Goal: Information Seeking & Learning: Check status

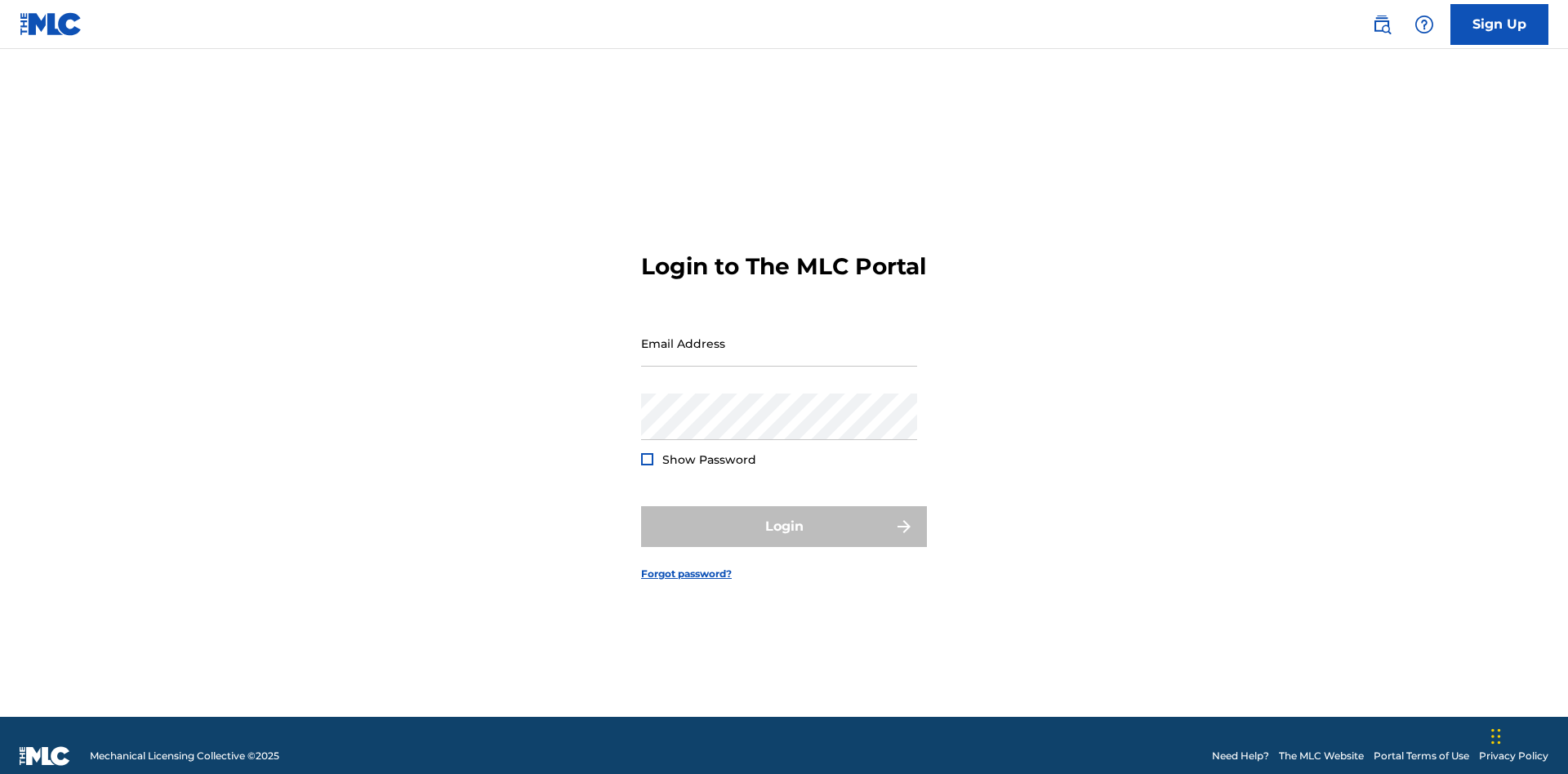
scroll to position [21, 0]
click at [779, 336] on input "Email Address" at bounding box center [779, 343] width 276 height 46
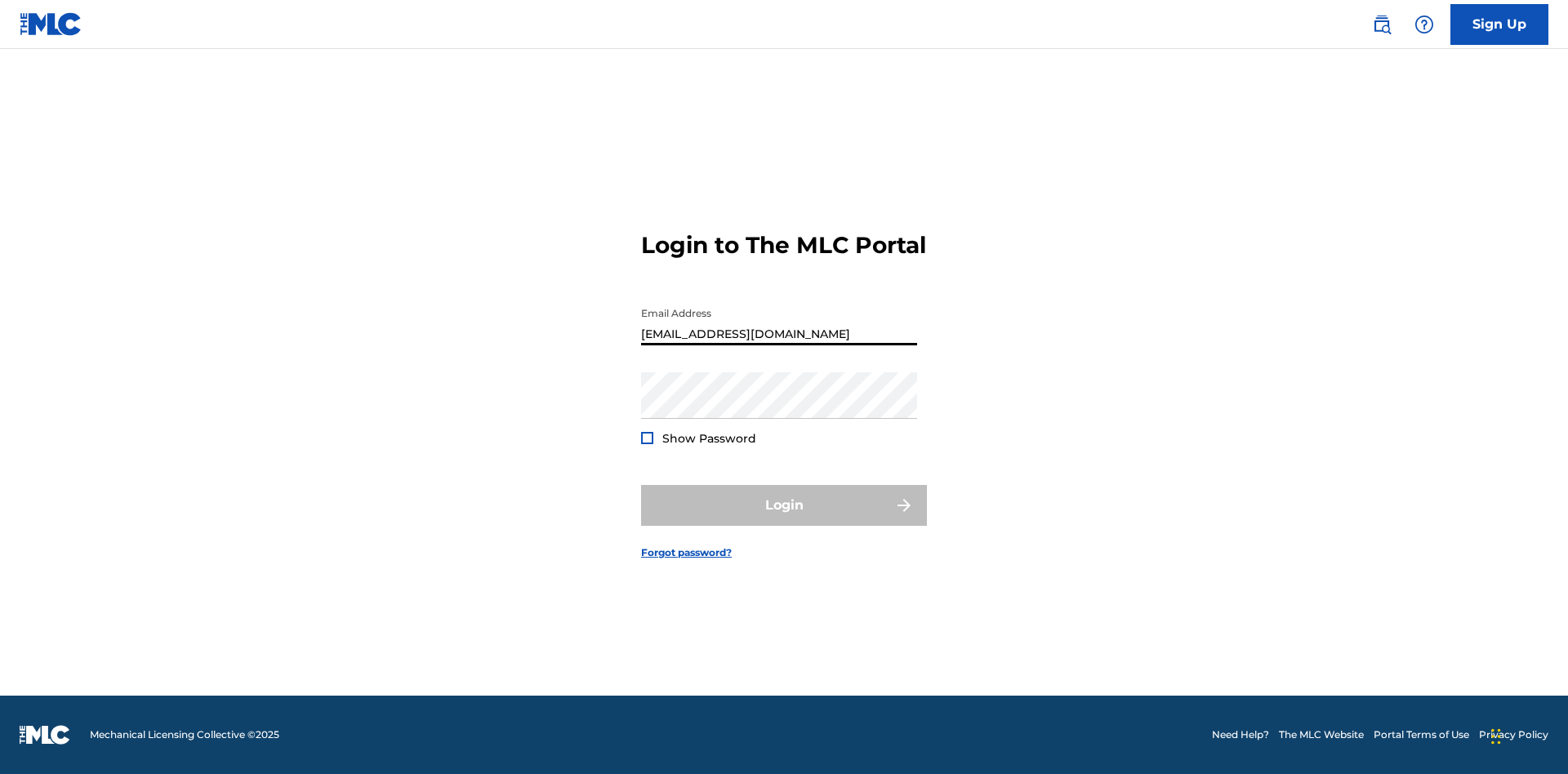
type input "Duke.McTesterson@gmail.com"
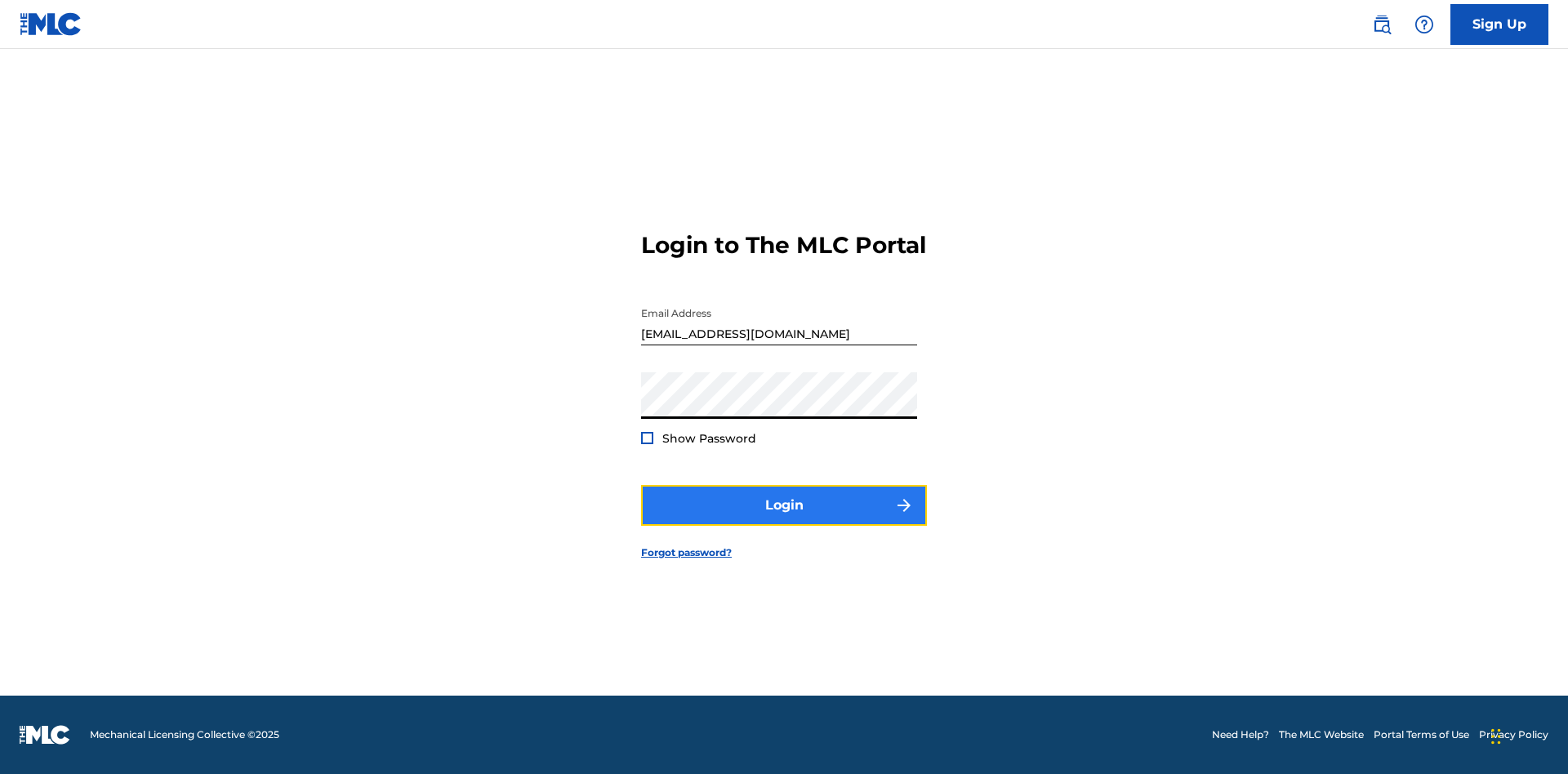
click at [784, 520] on button "Login" at bounding box center [784, 506] width 286 height 41
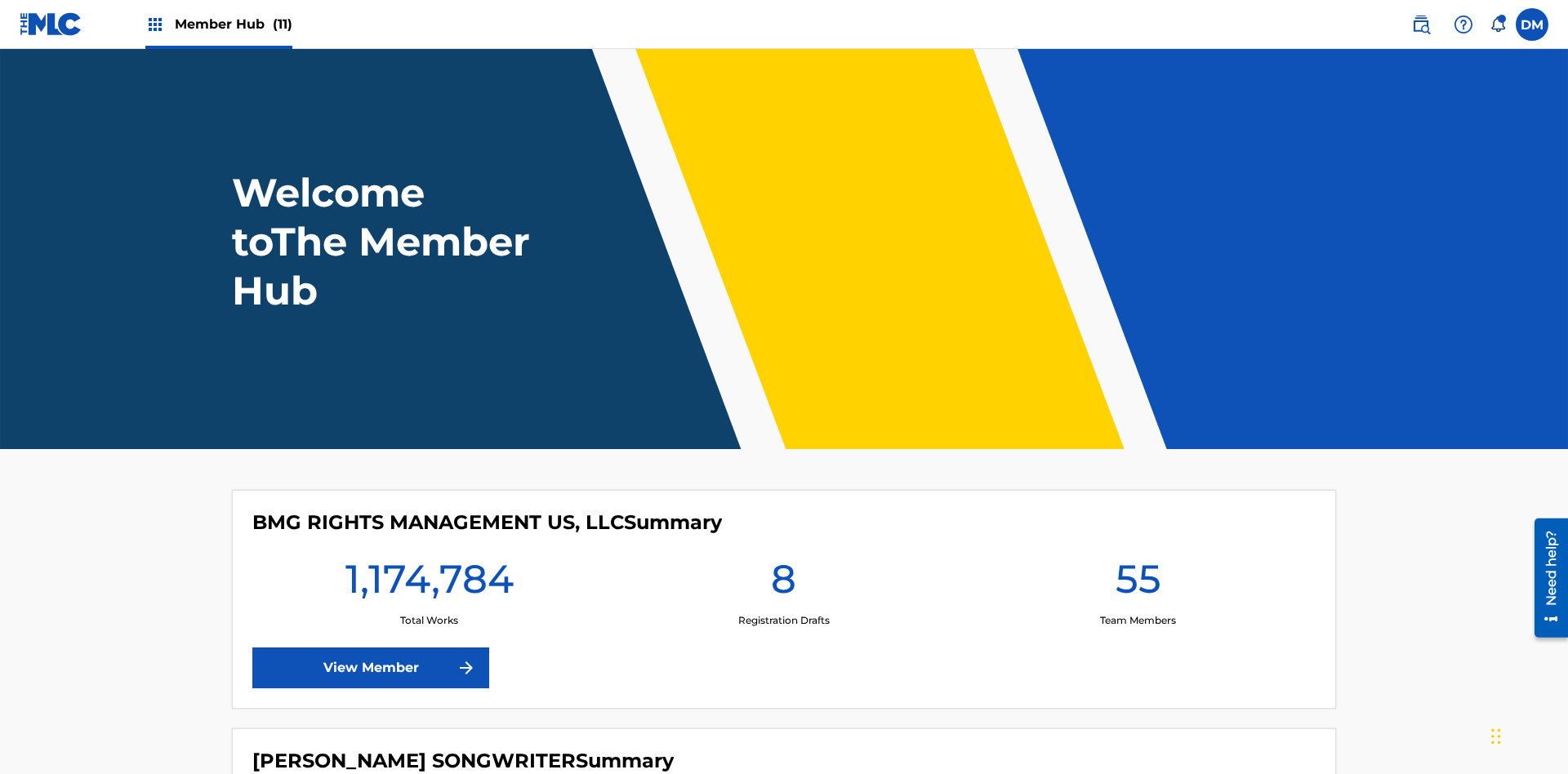
click at [233, 24] on span "Member Hub (11)" at bounding box center [234, 24] width 118 height 19
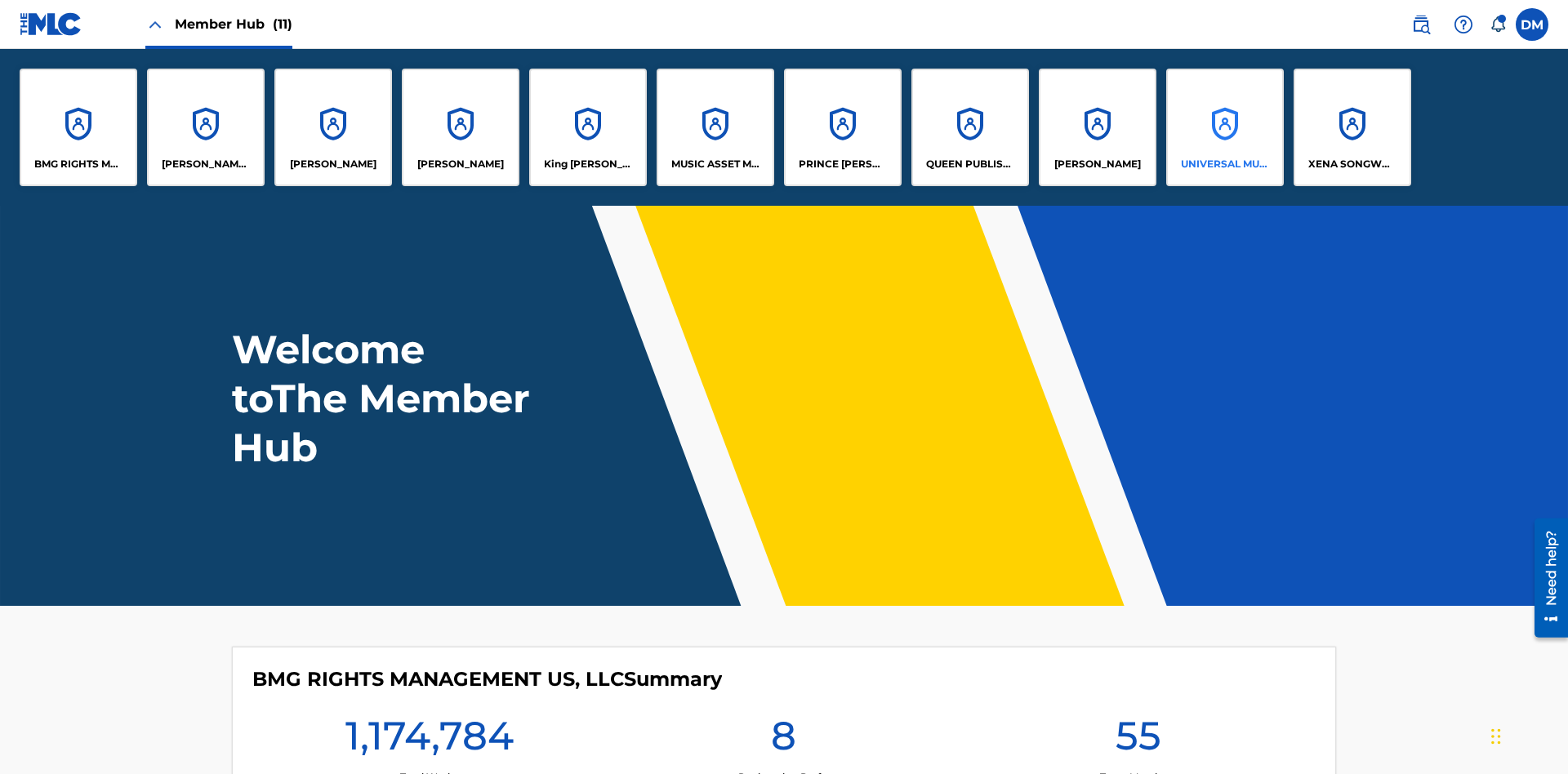
click at [1224, 164] on p "UNIVERSAL MUSIC PUB GROUP" at bounding box center [1226, 163] width 89 height 14
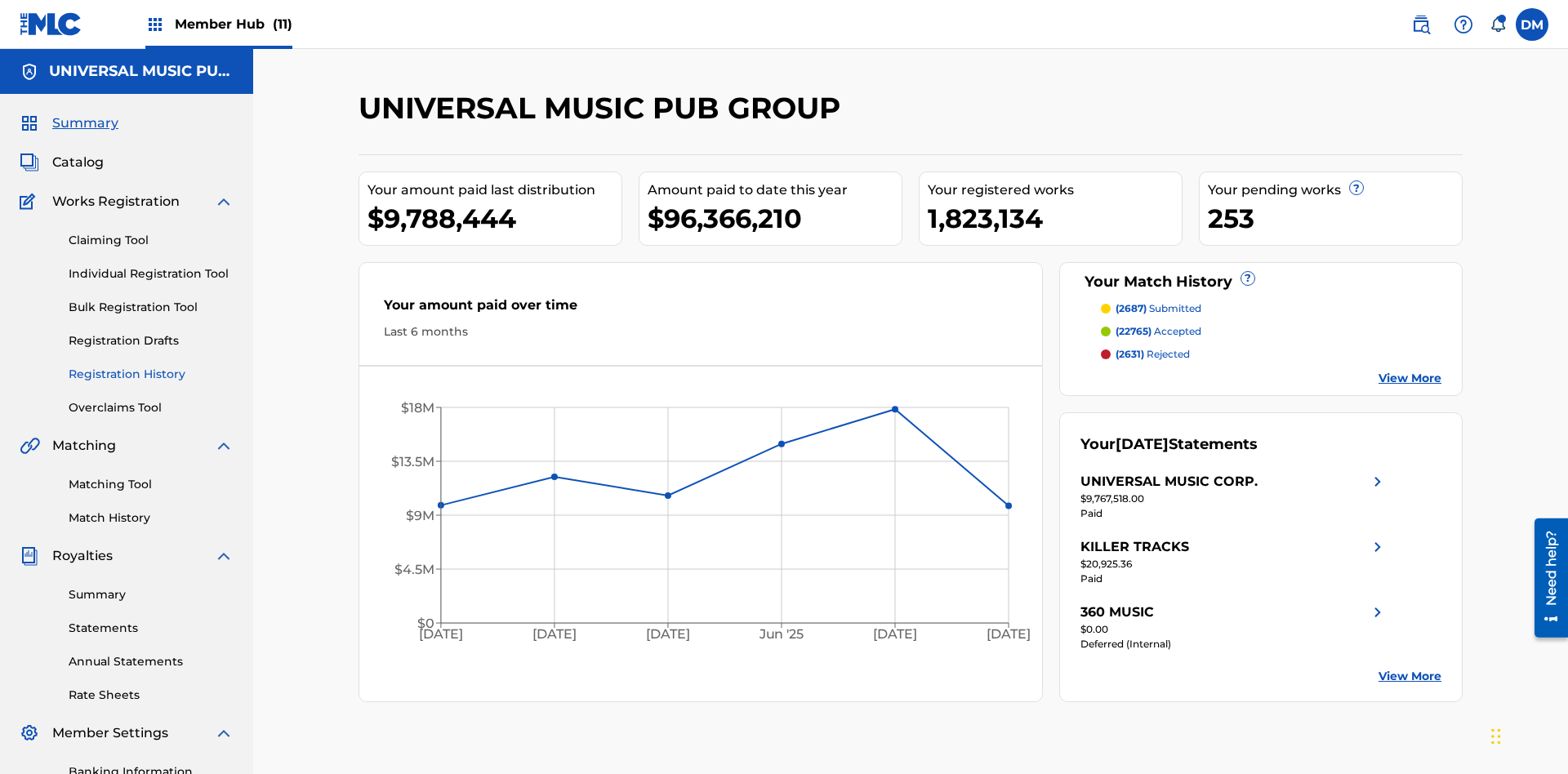
click at [151, 366] on link "Registration History" at bounding box center [151, 374] width 165 height 17
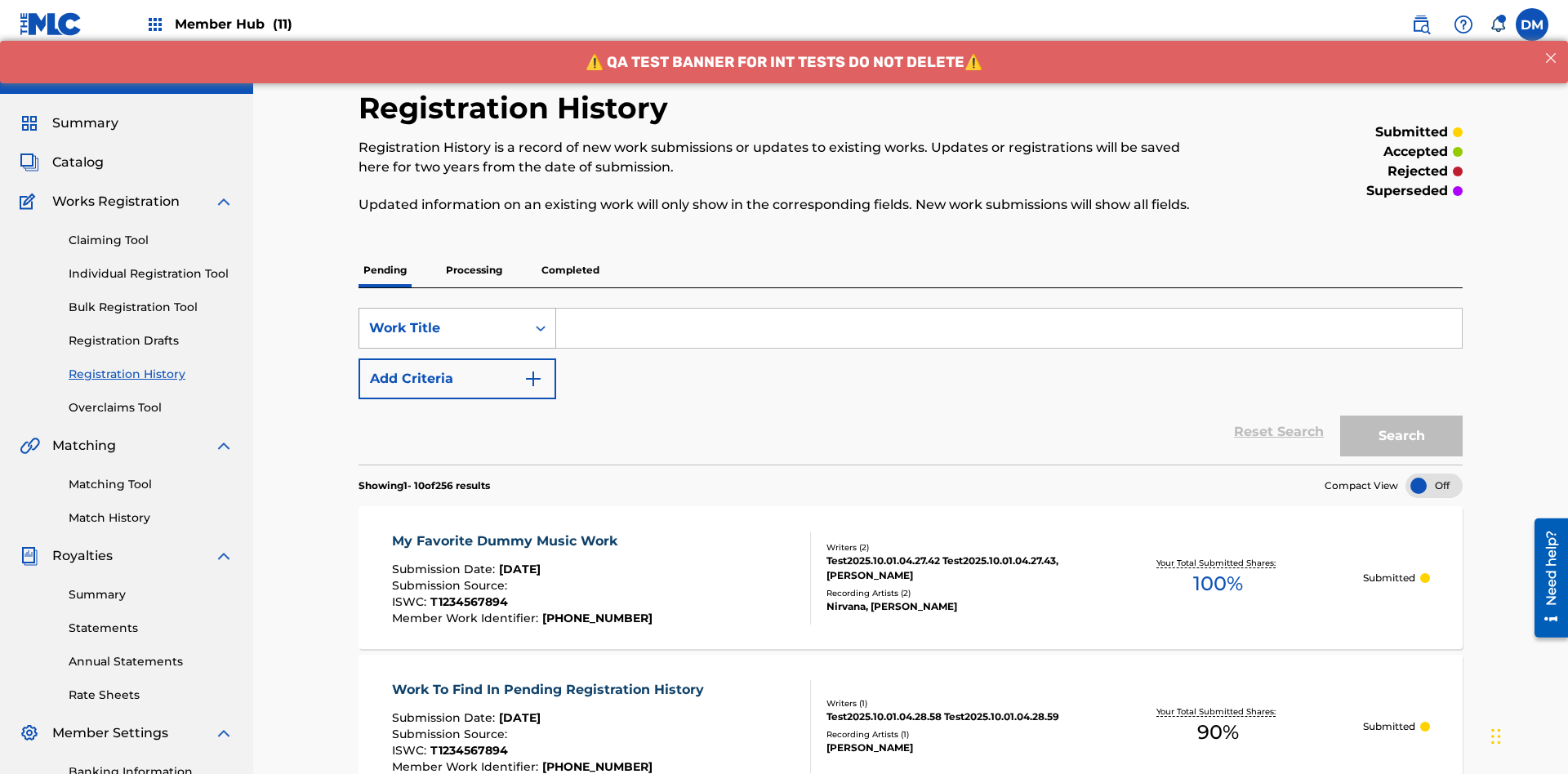
click at [442, 319] on div "Work Title" at bounding box center [442, 328] width 147 height 19
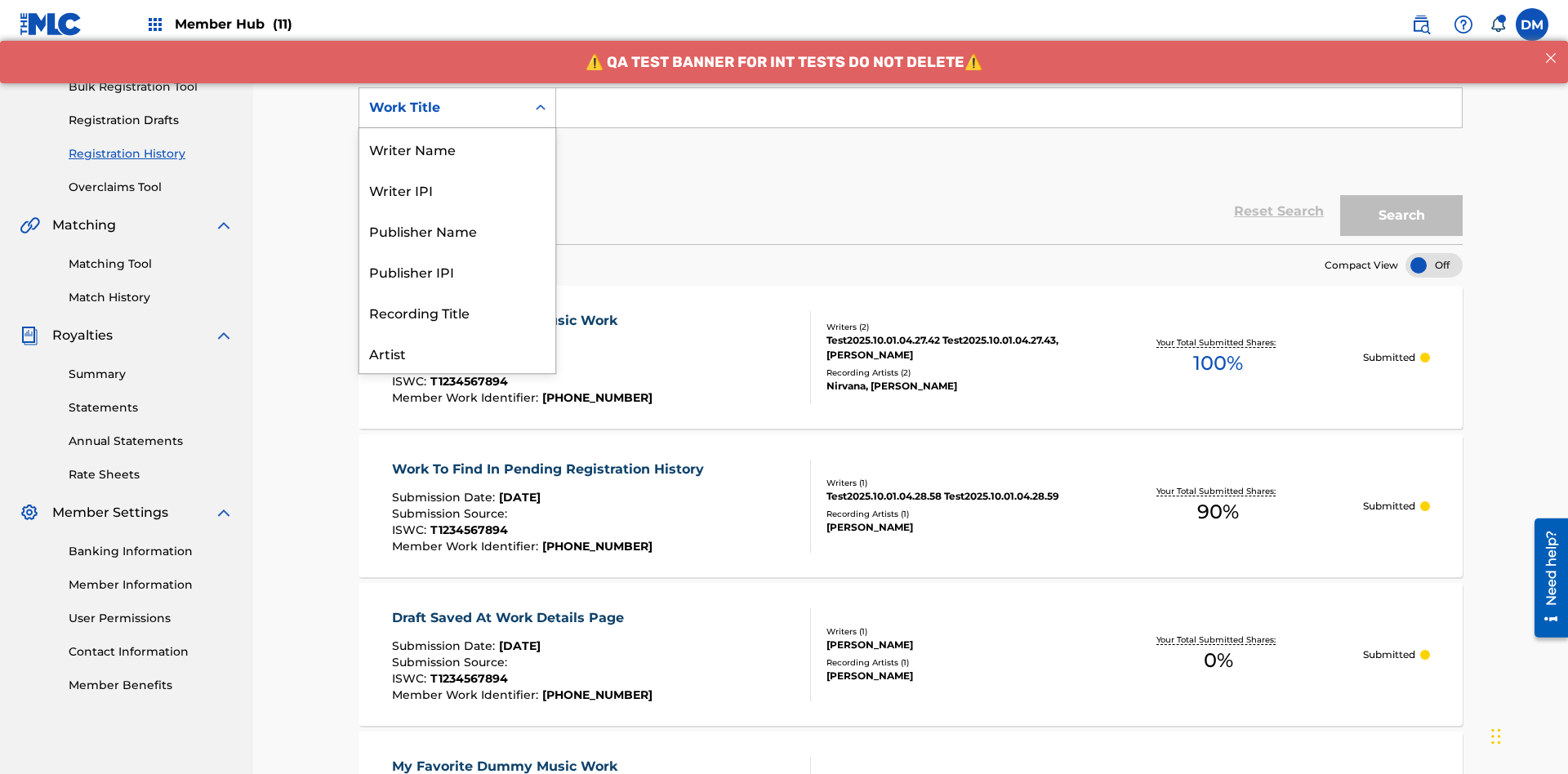
scroll to position [82, 0]
click at [458, 312] on div "ISRC" at bounding box center [457, 312] width 196 height 41
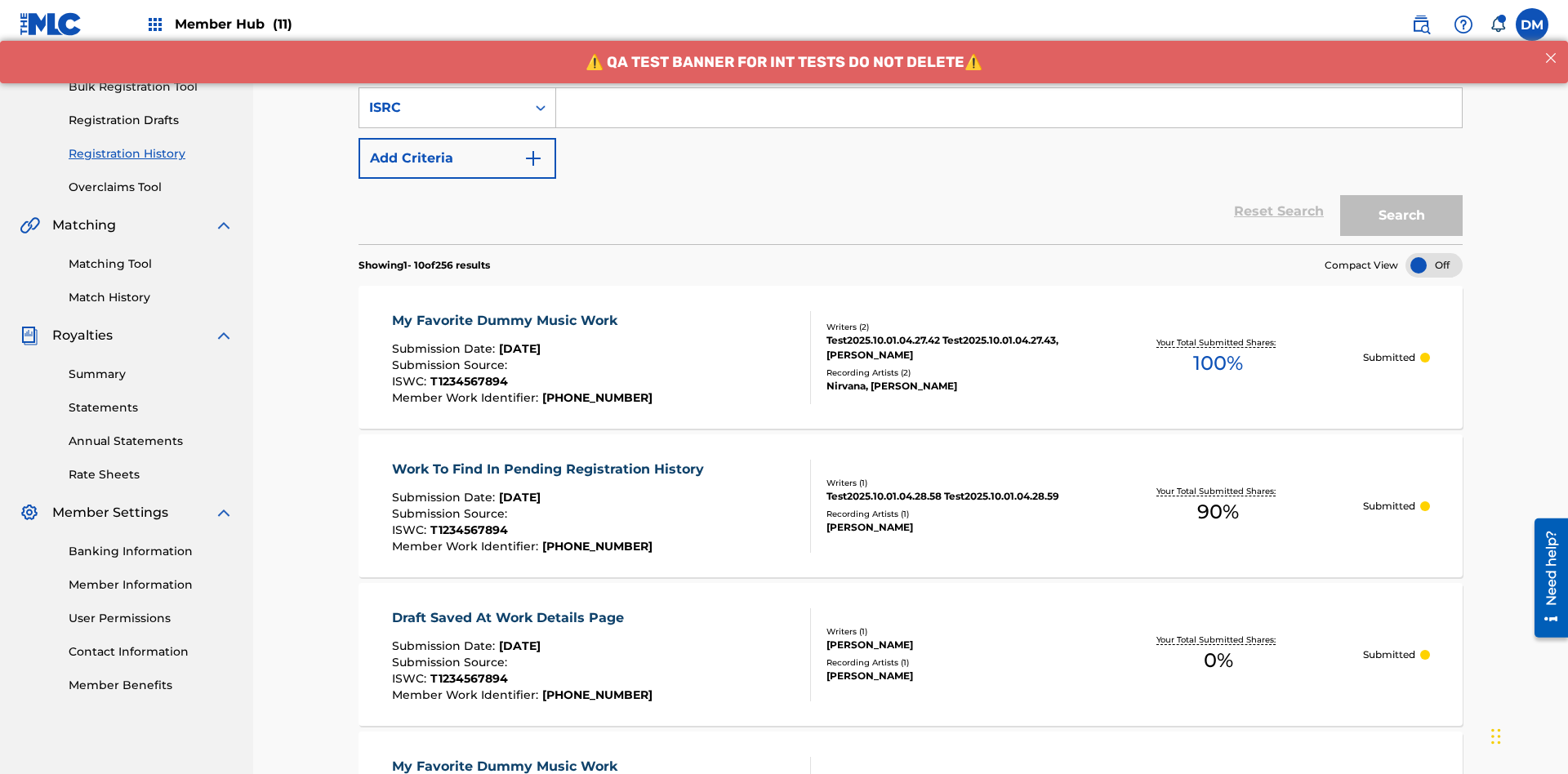
click at [1009, 118] on input "Search Form" at bounding box center [1009, 108] width 906 height 40
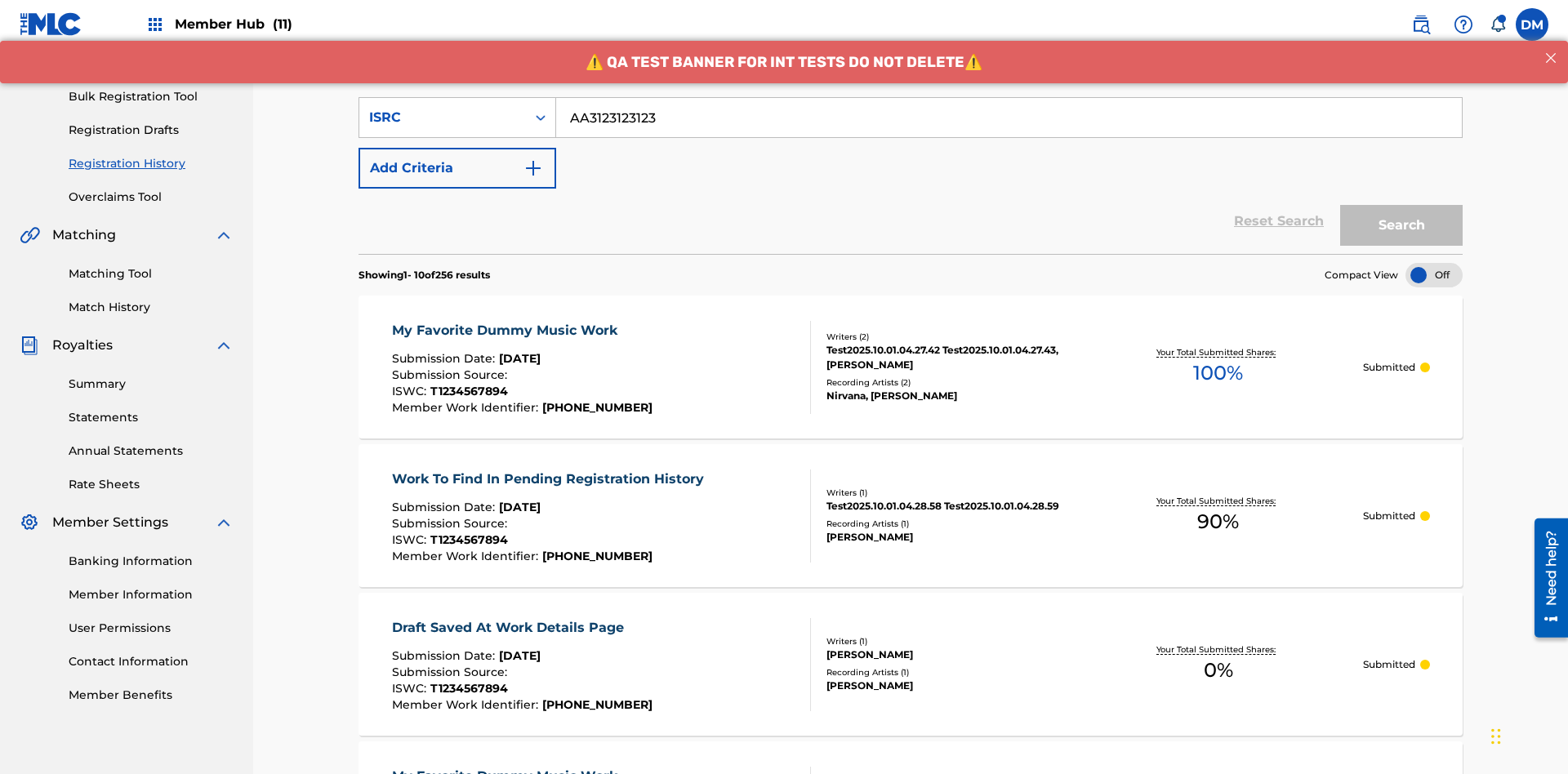
type input "AA3123123123"
click at [1401, 205] on button "Search" at bounding box center [1401, 225] width 123 height 41
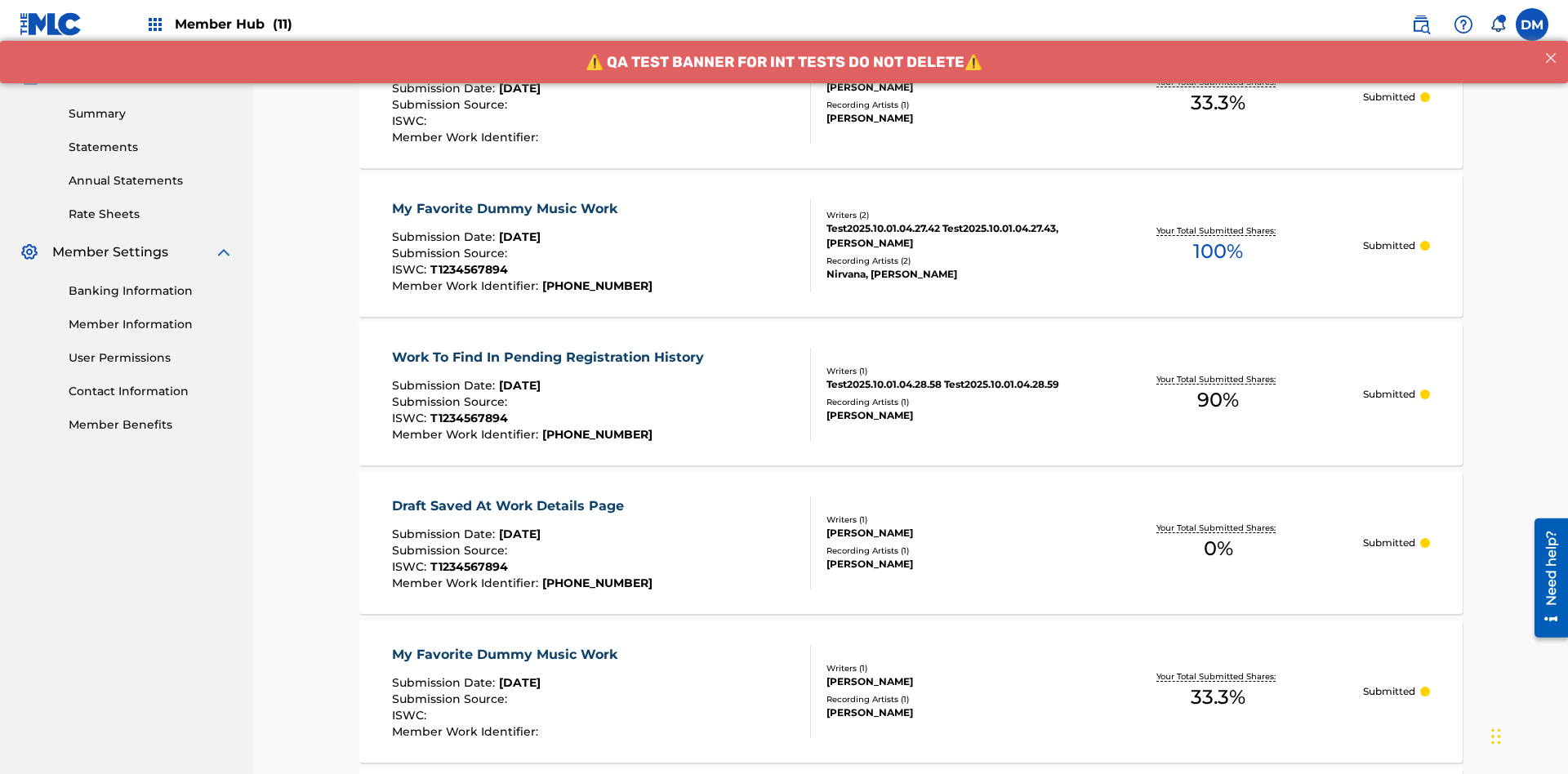
scroll to position [220, 0]
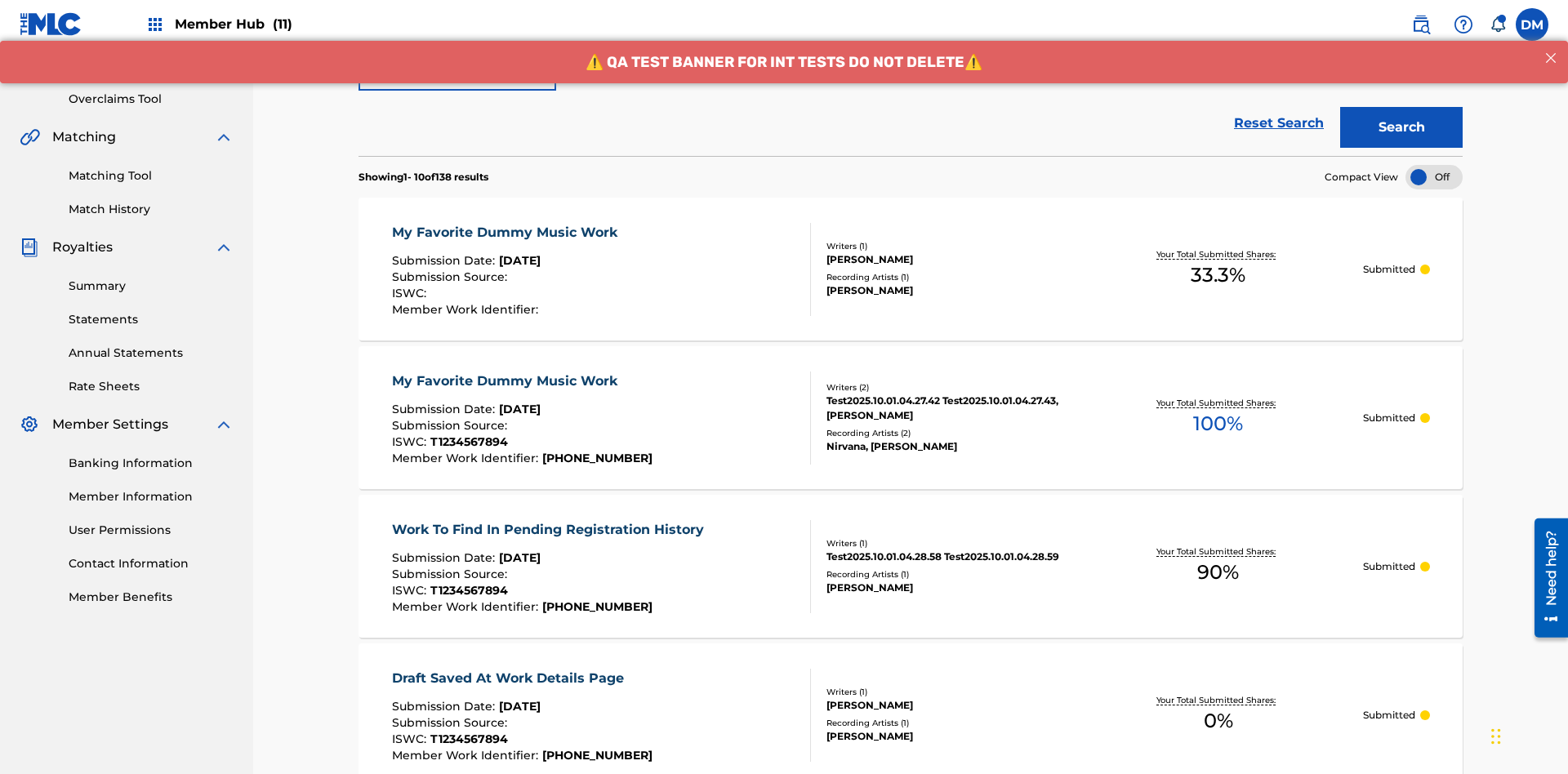
click at [442, 29] on div "ISRC" at bounding box center [442, 19] width 147 height 19
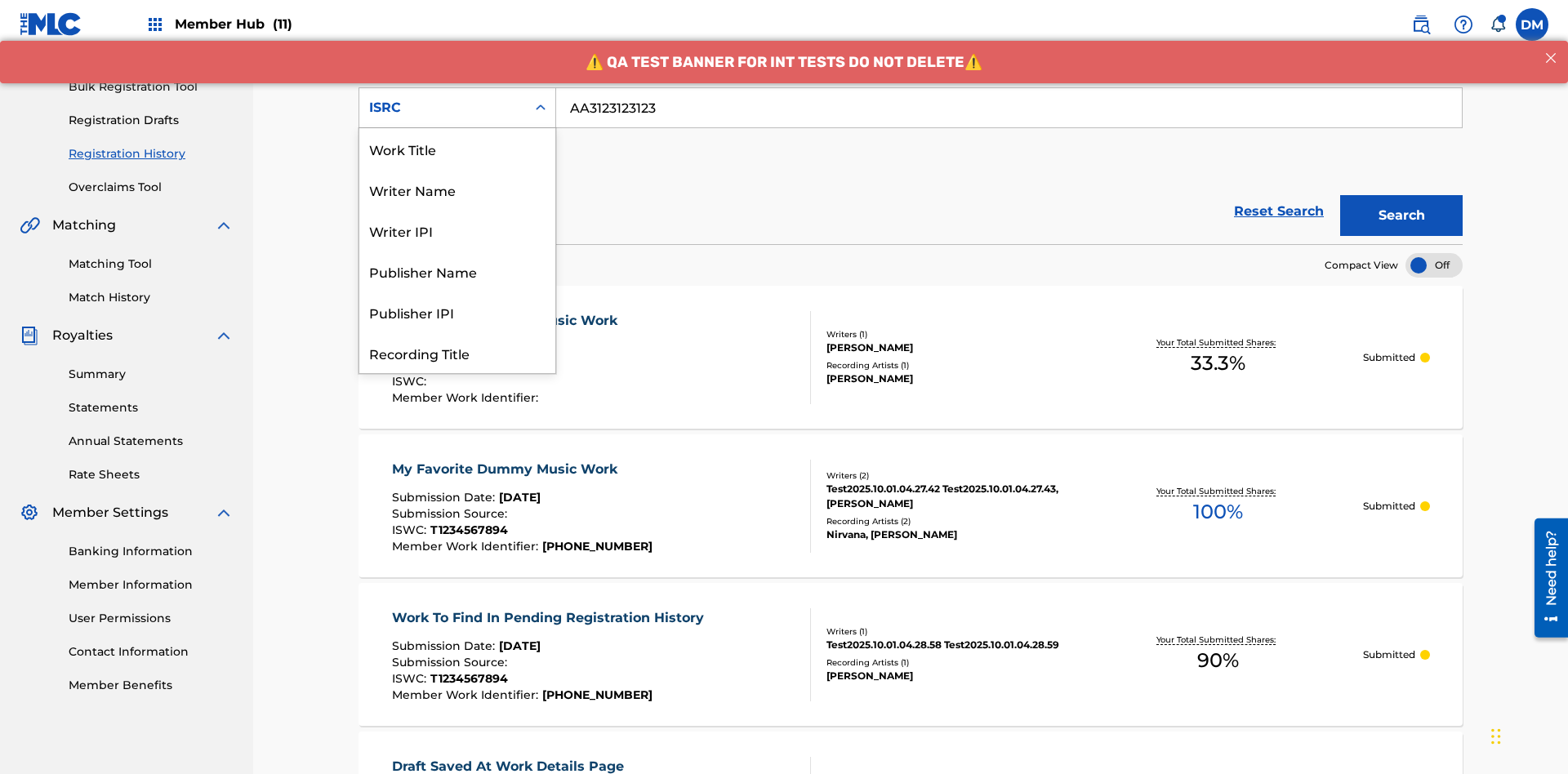
scroll to position [82, 0]
click at [458, 271] on div "Recording Title" at bounding box center [457, 271] width 196 height 41
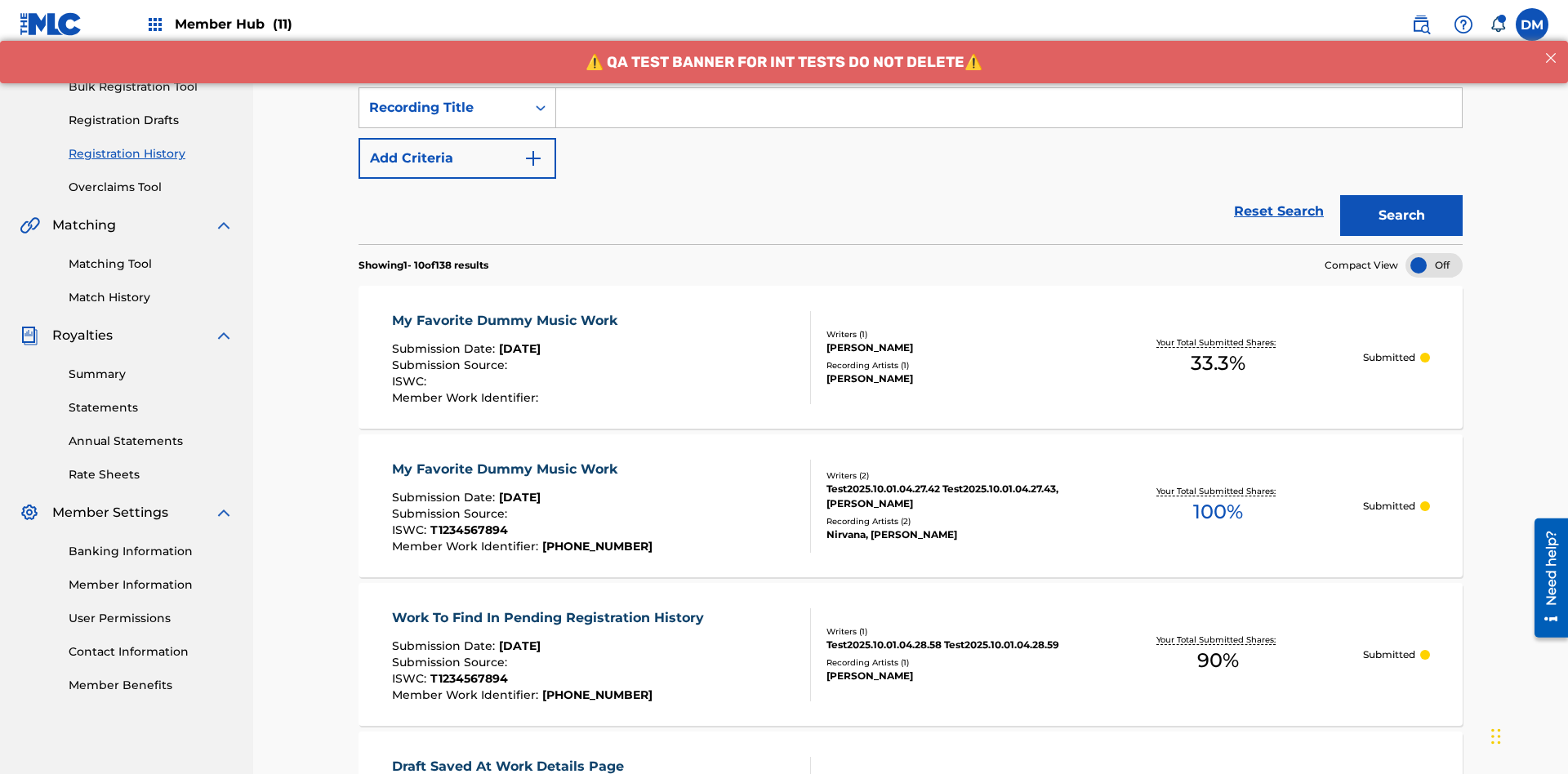
click at [1009, 118] on input "Search Form" at bounding box center [1009, 108] width 906 height 40
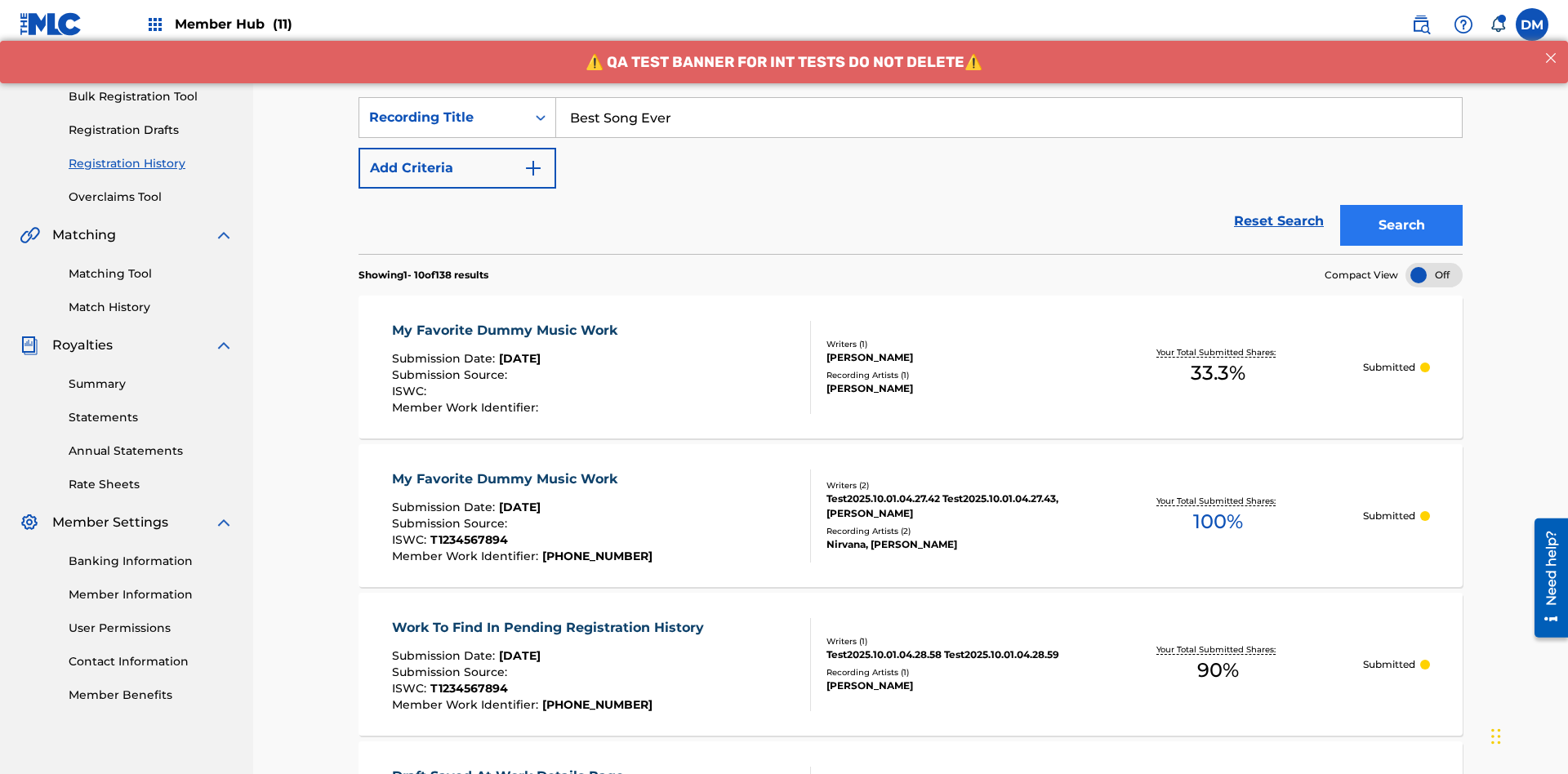
type input "Best Song Ever"
click at [1401, 205] on button "Search" at bounding box center [1401, 225] width 123 height 41
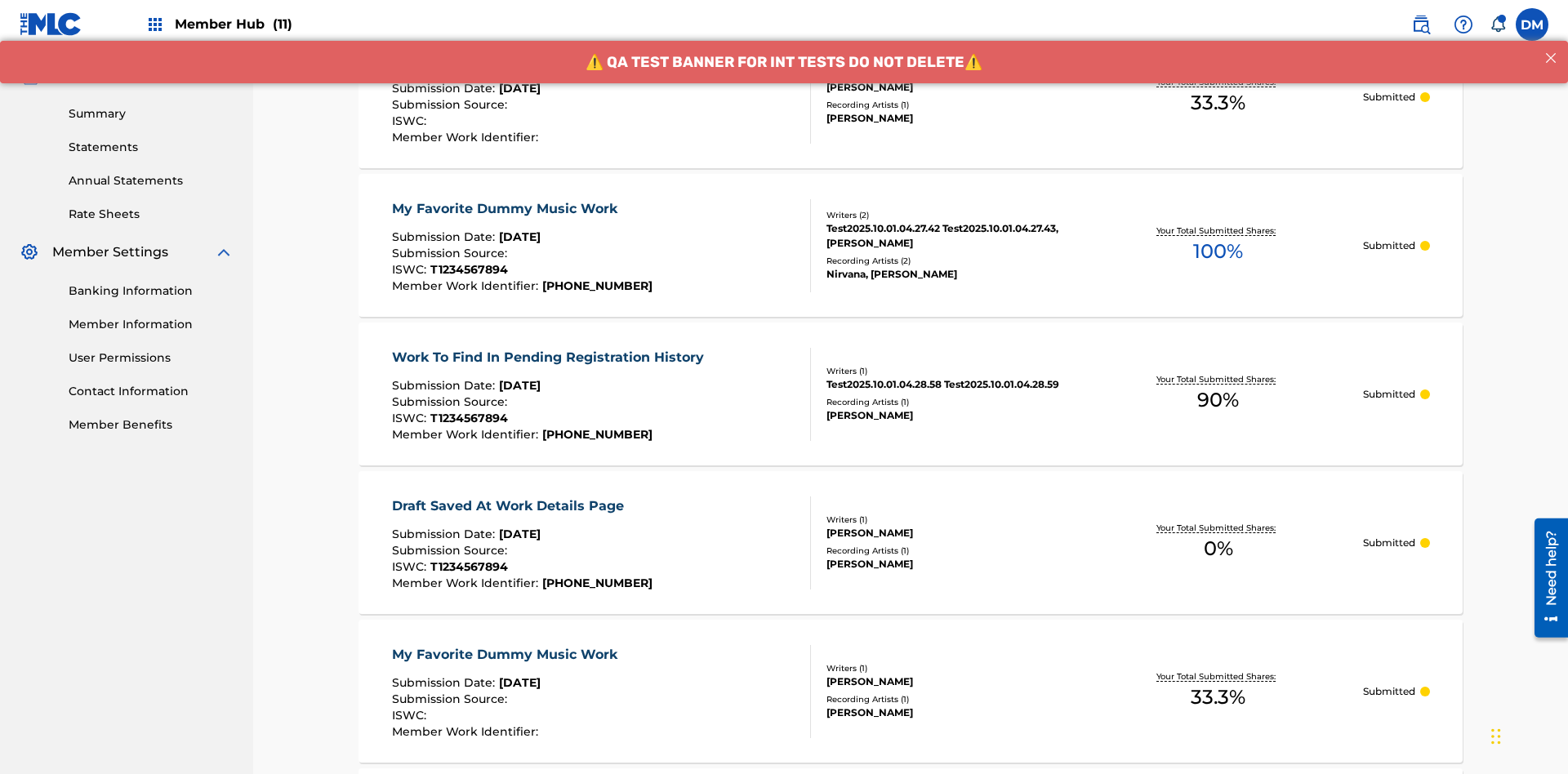
scroll to position [220, 0]
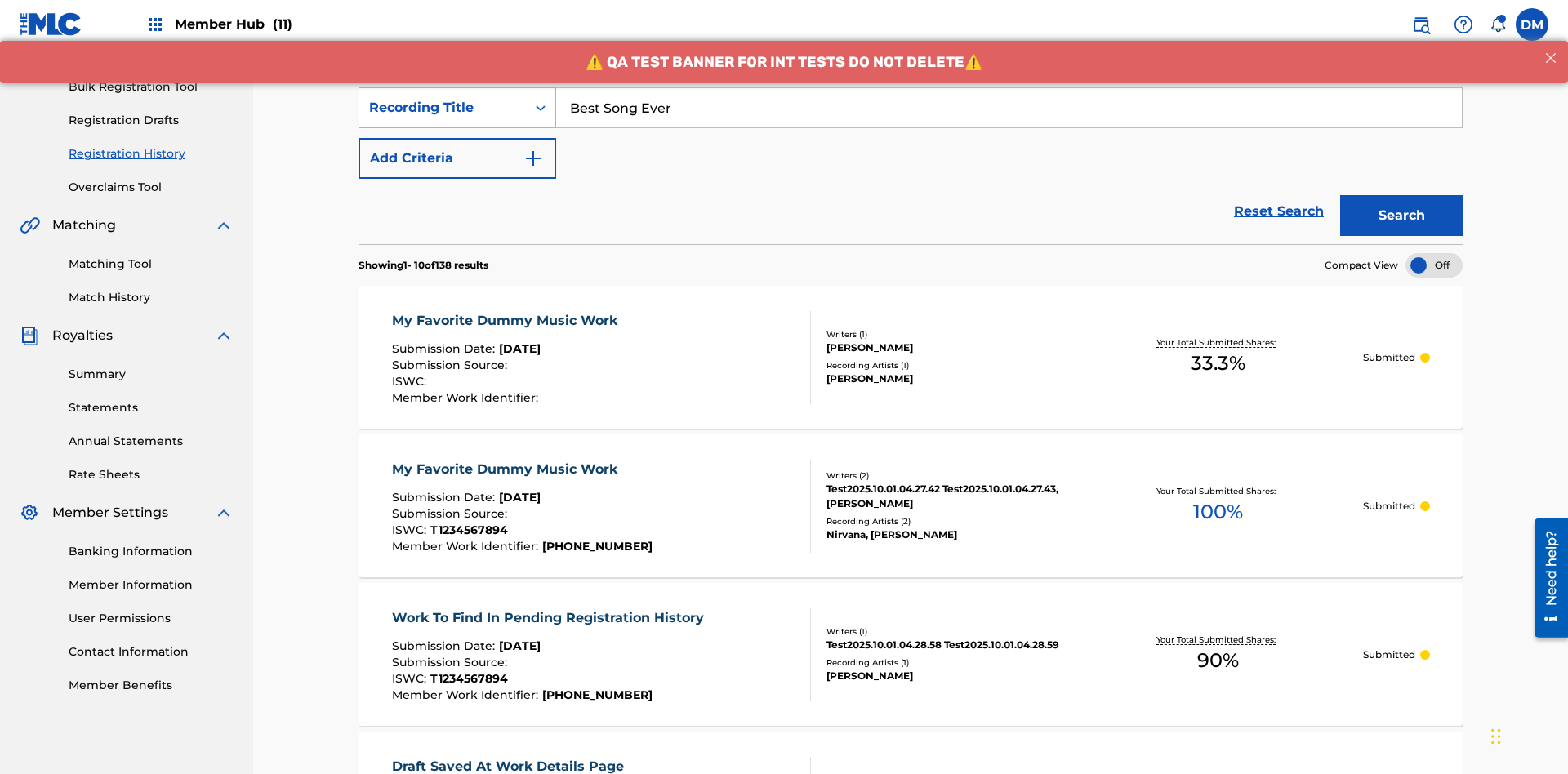
click at [442, 108] on div "Recording Title" at bounding box center [442, 108] width 147 height 19
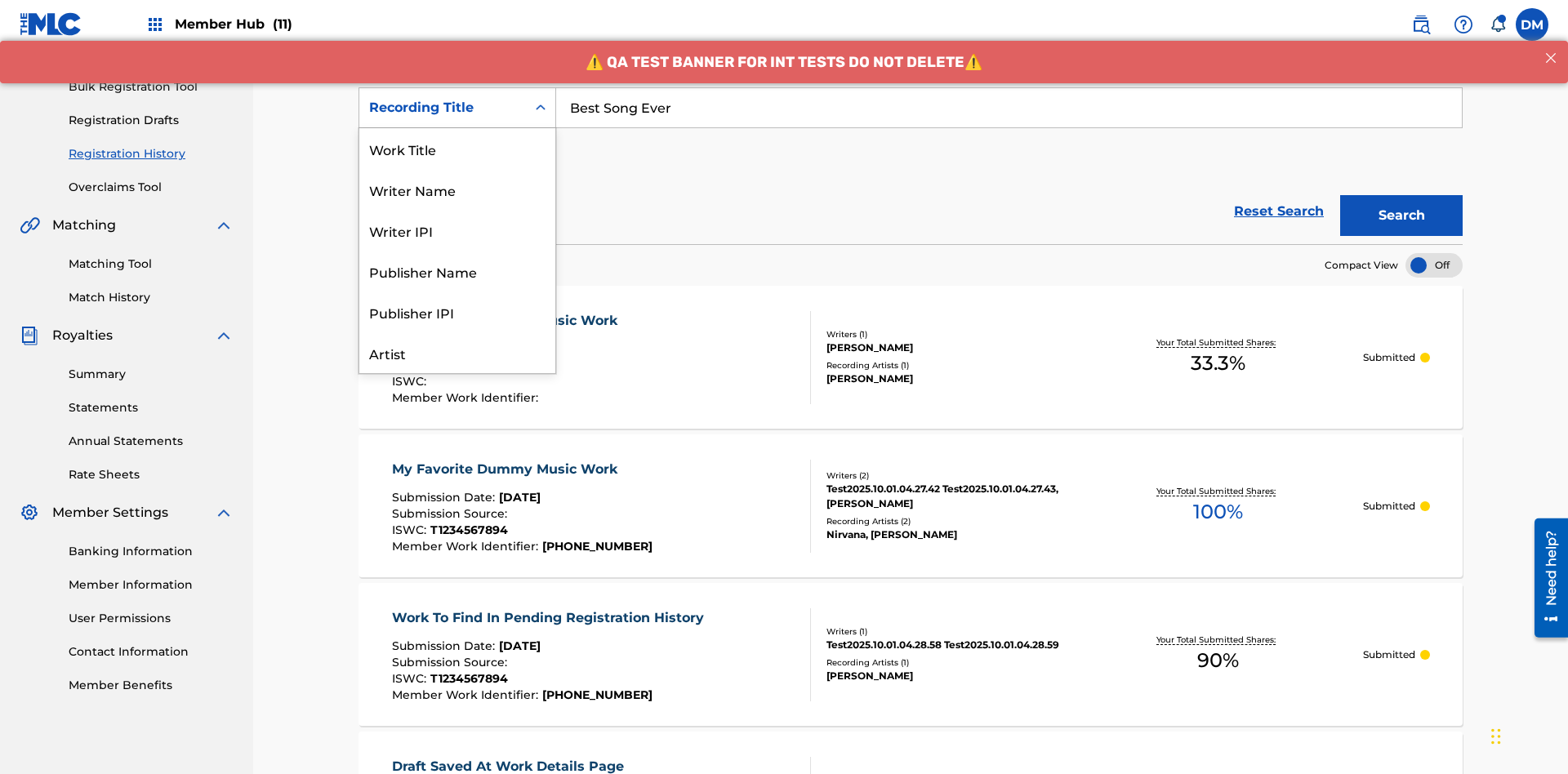
scroll to position [82, 0]
click at [458, 87] on div "Work Title" at bounding box center [457, 66] width 196 height 41
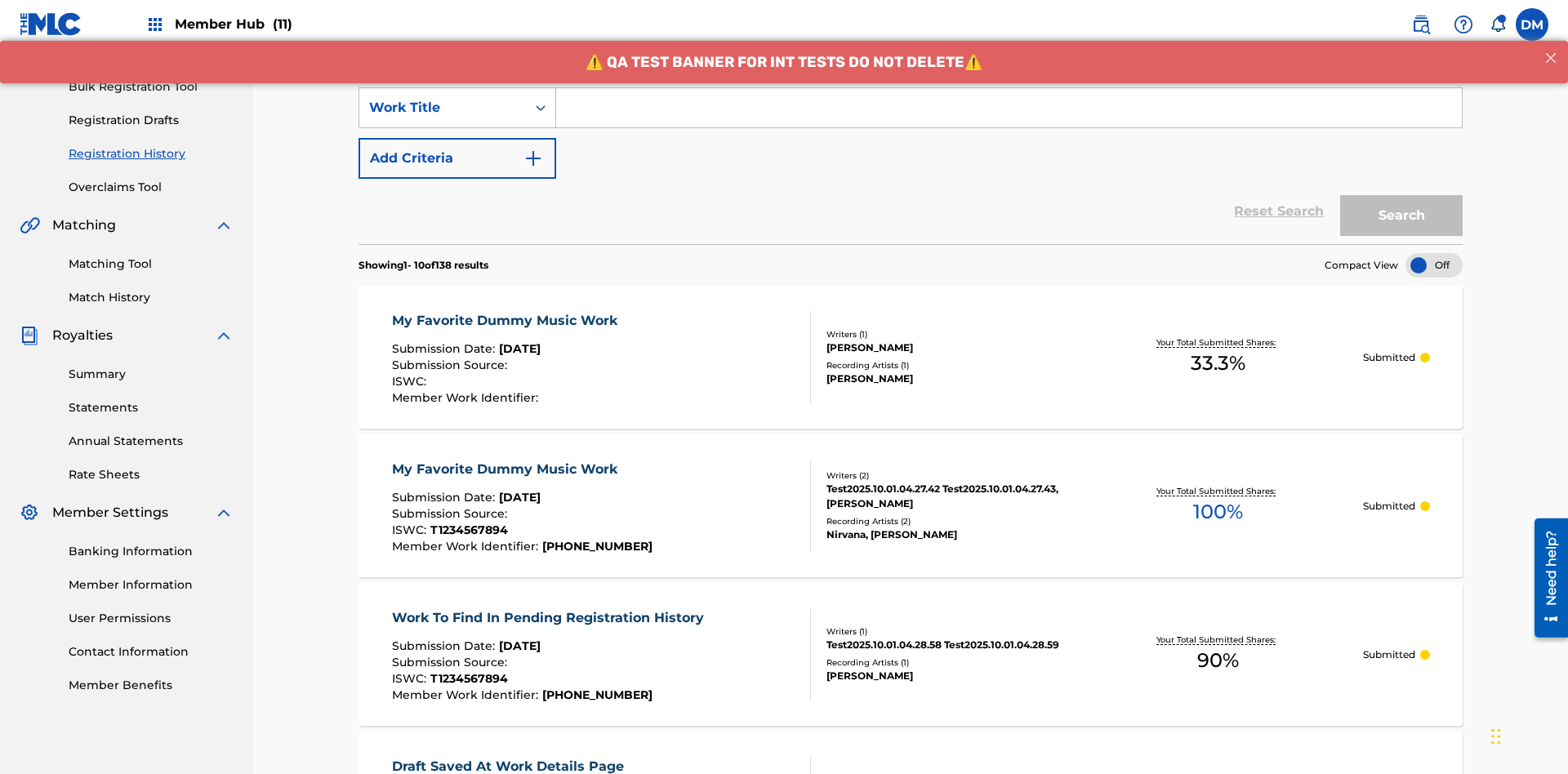
scroll to position [0, 0]
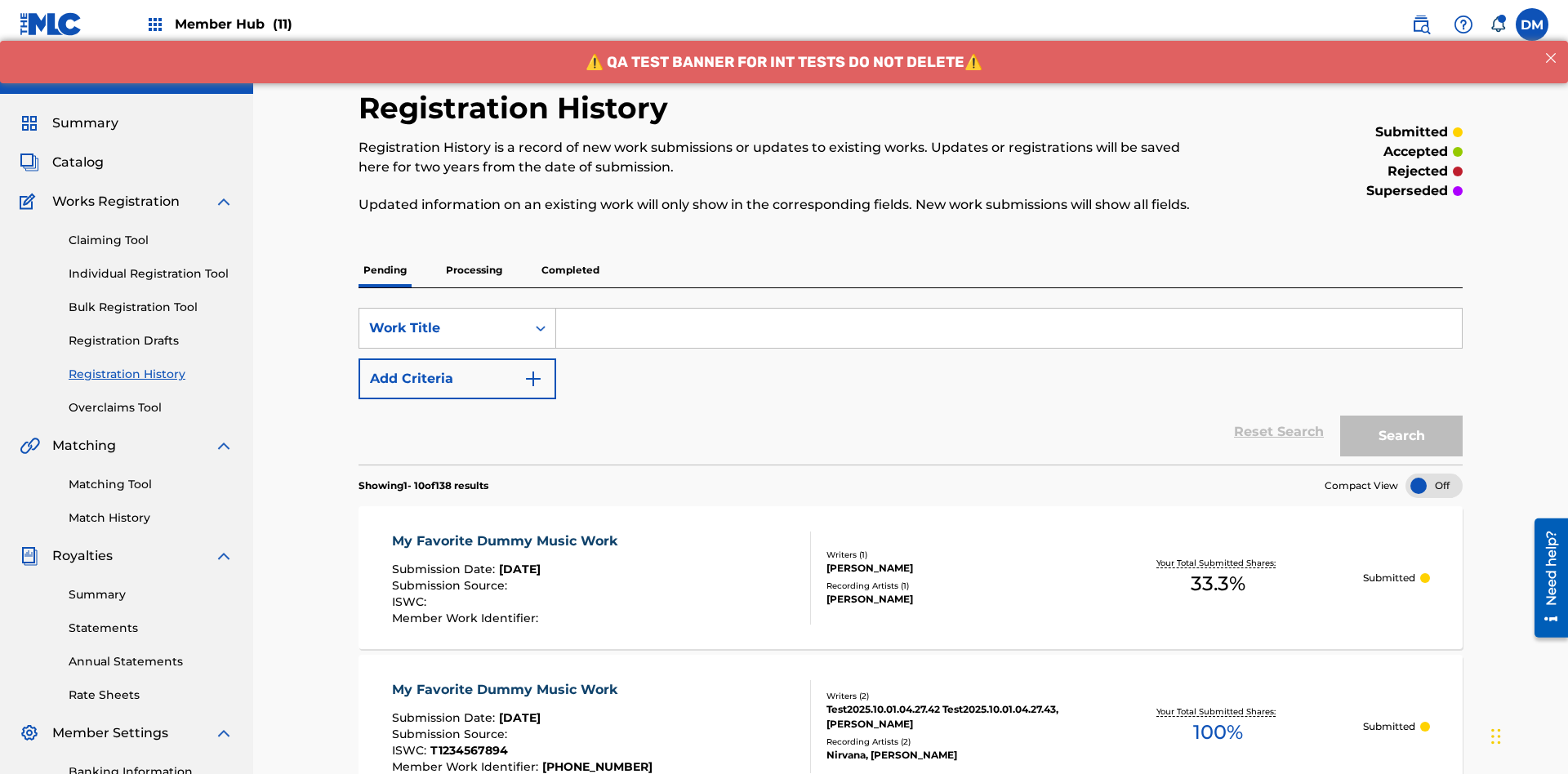
click at [1009, 309] on input "Search Form" at bounding box center [1009, 328] width 906 height 40
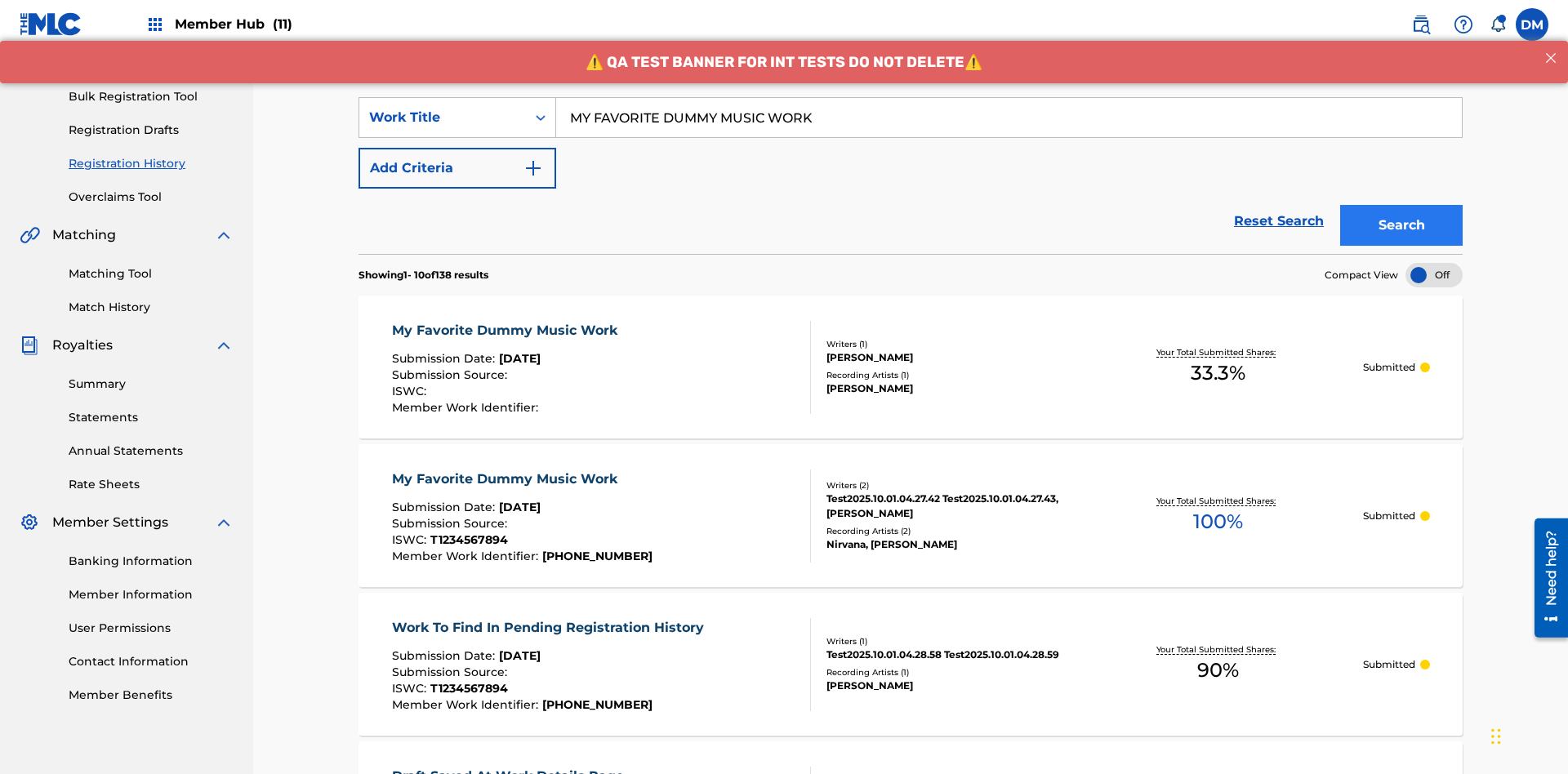
type input "MY FAVORITE DUMMY MUSIC WORK"
click at [1401, 205] on button "Search" at bounding box center [1401, 225] width 123 height 41
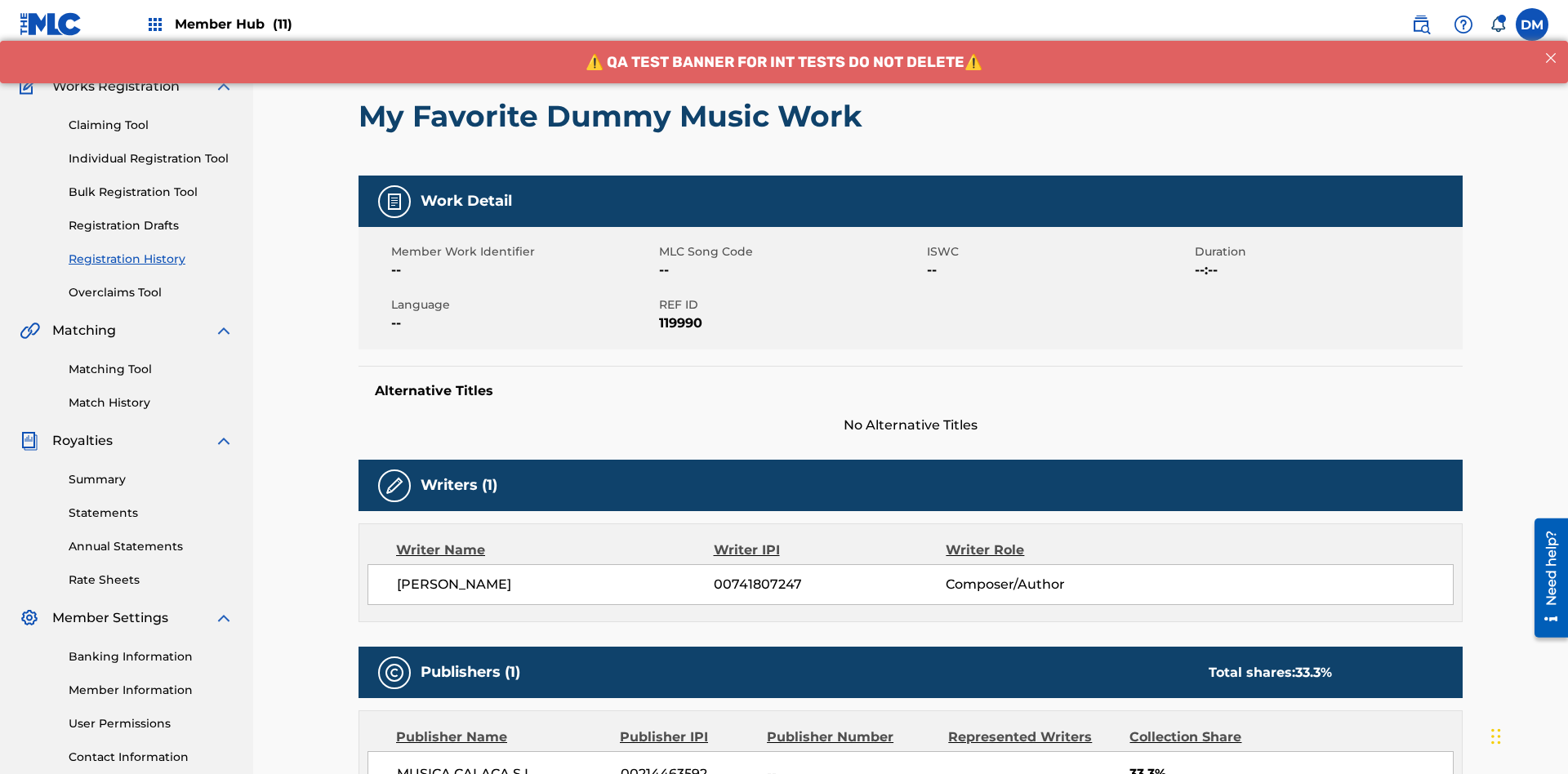
click at [407, 36] on button "< Back" at bounding box center [407, 15] width 98 height 41
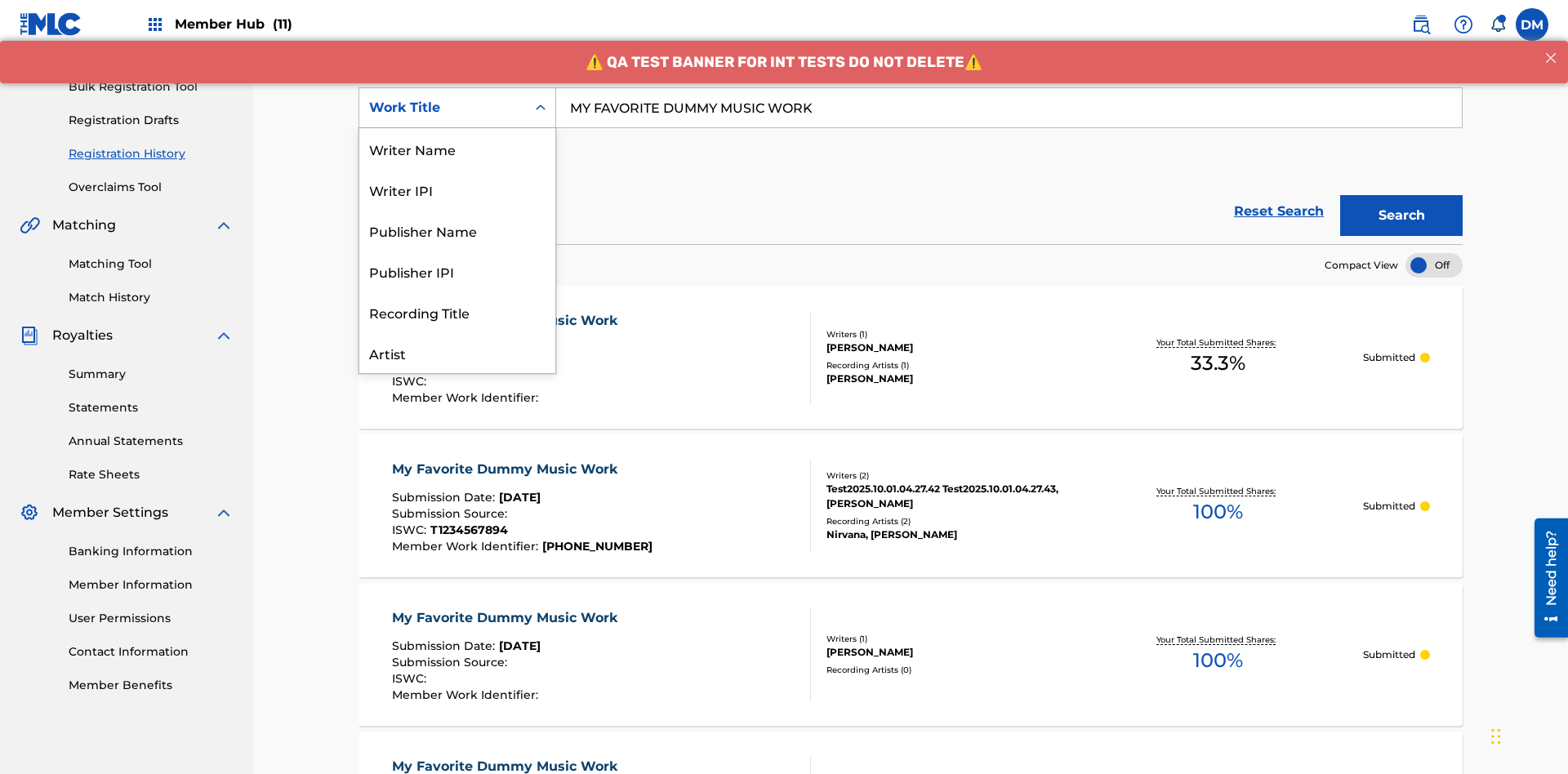
scroll to position [82, 0]
click at [458, 87] on div "Writer Name" at bounding box center [457, 66] width 196 height 41
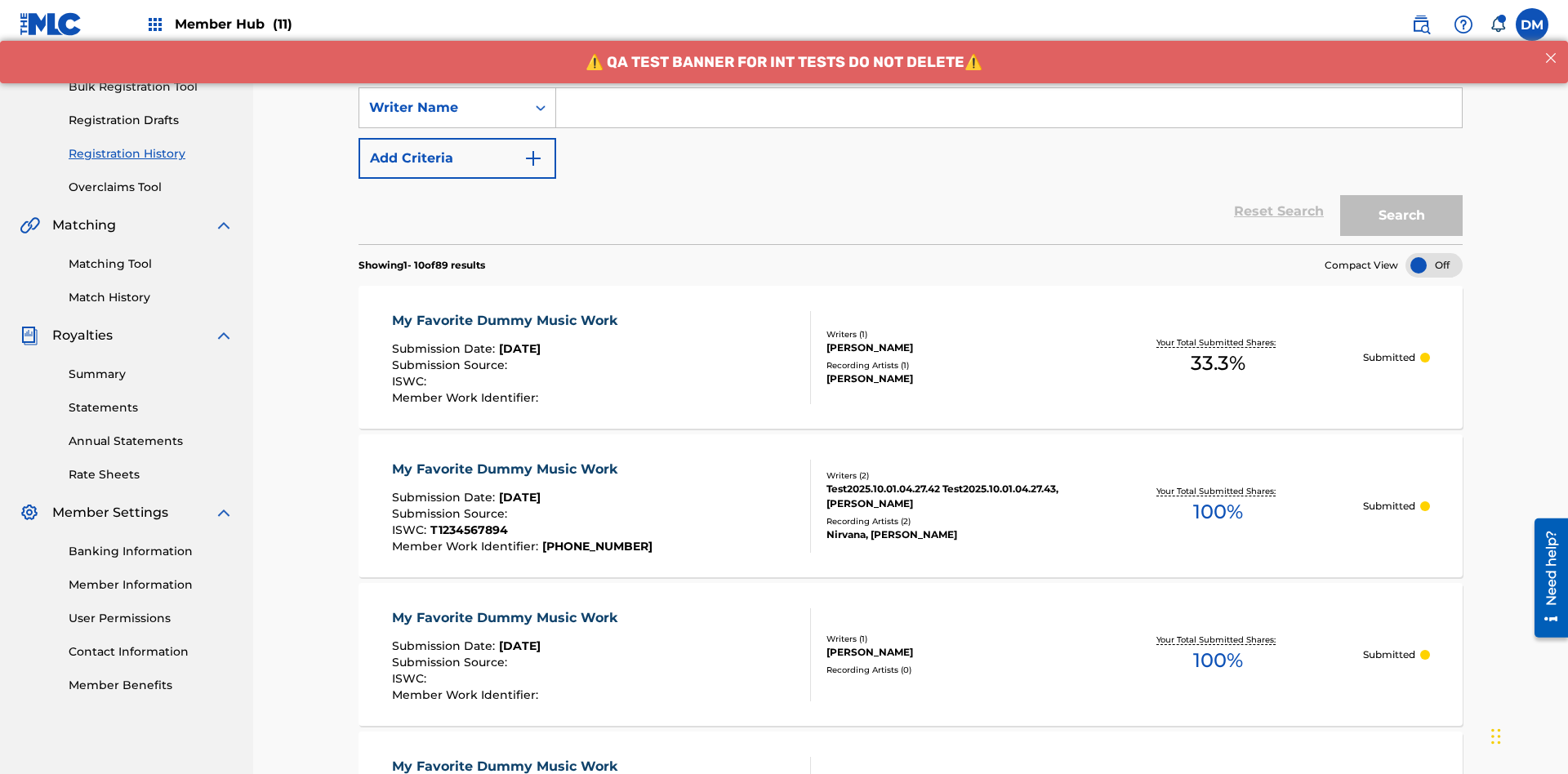
scroll to position [0, 0]
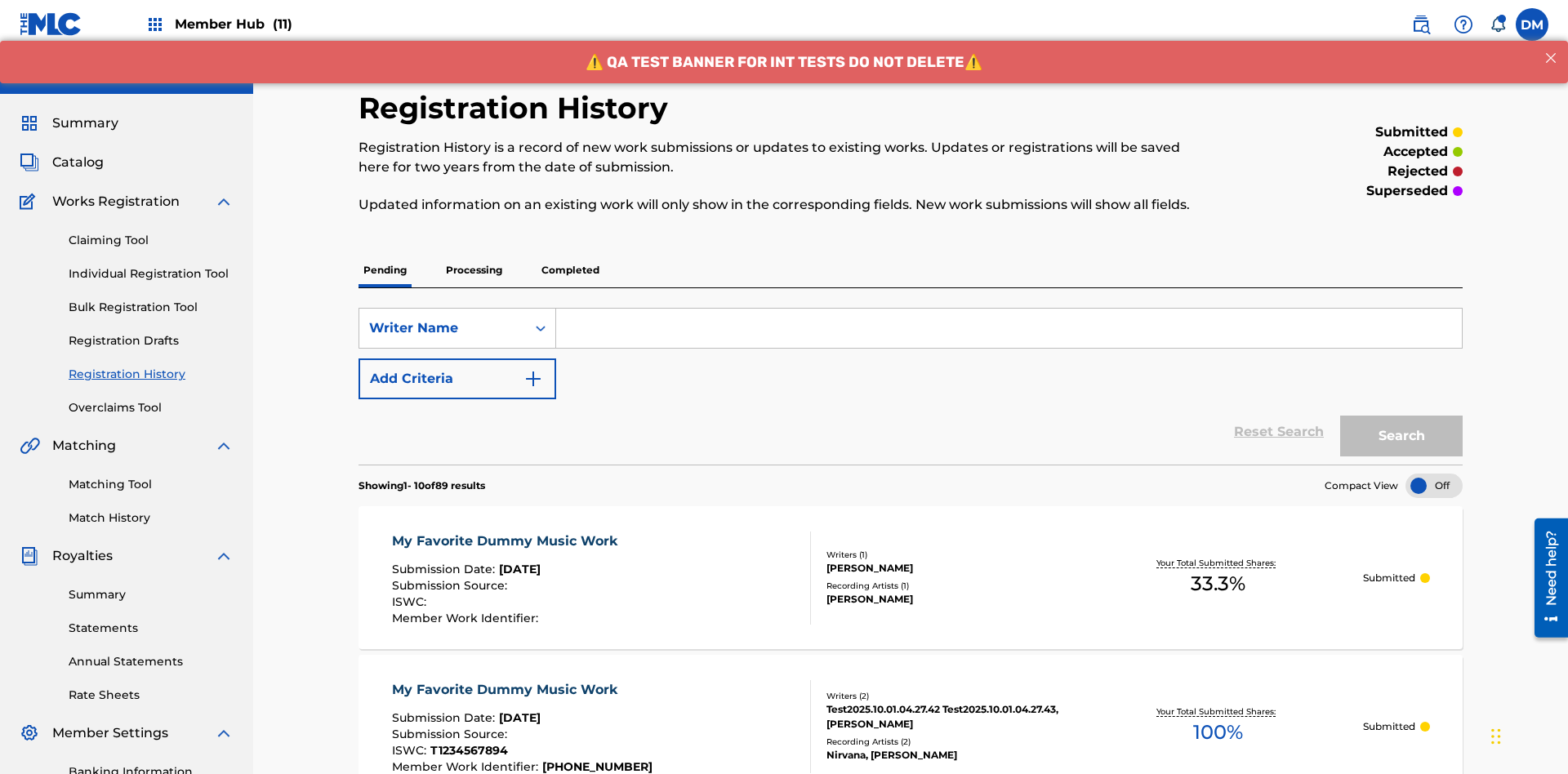
click at [1009, 309] on input "Search Form" at bounding box center [1009, 328] width 906 height 40
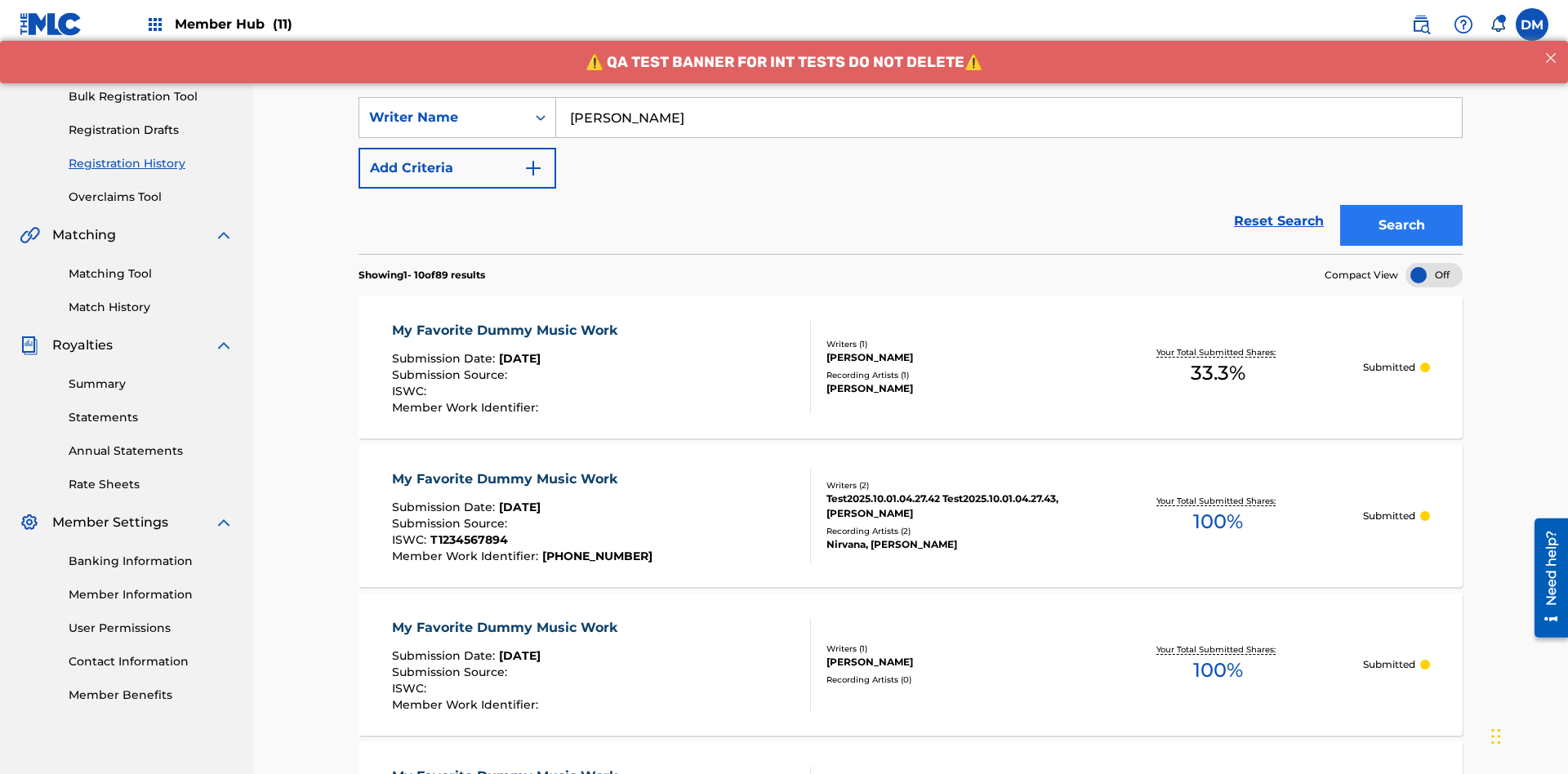
type input "BERKOWITZ"
click at [1401, 205] on button "Search" at bounding box center [1401, 225] width 123 height 41
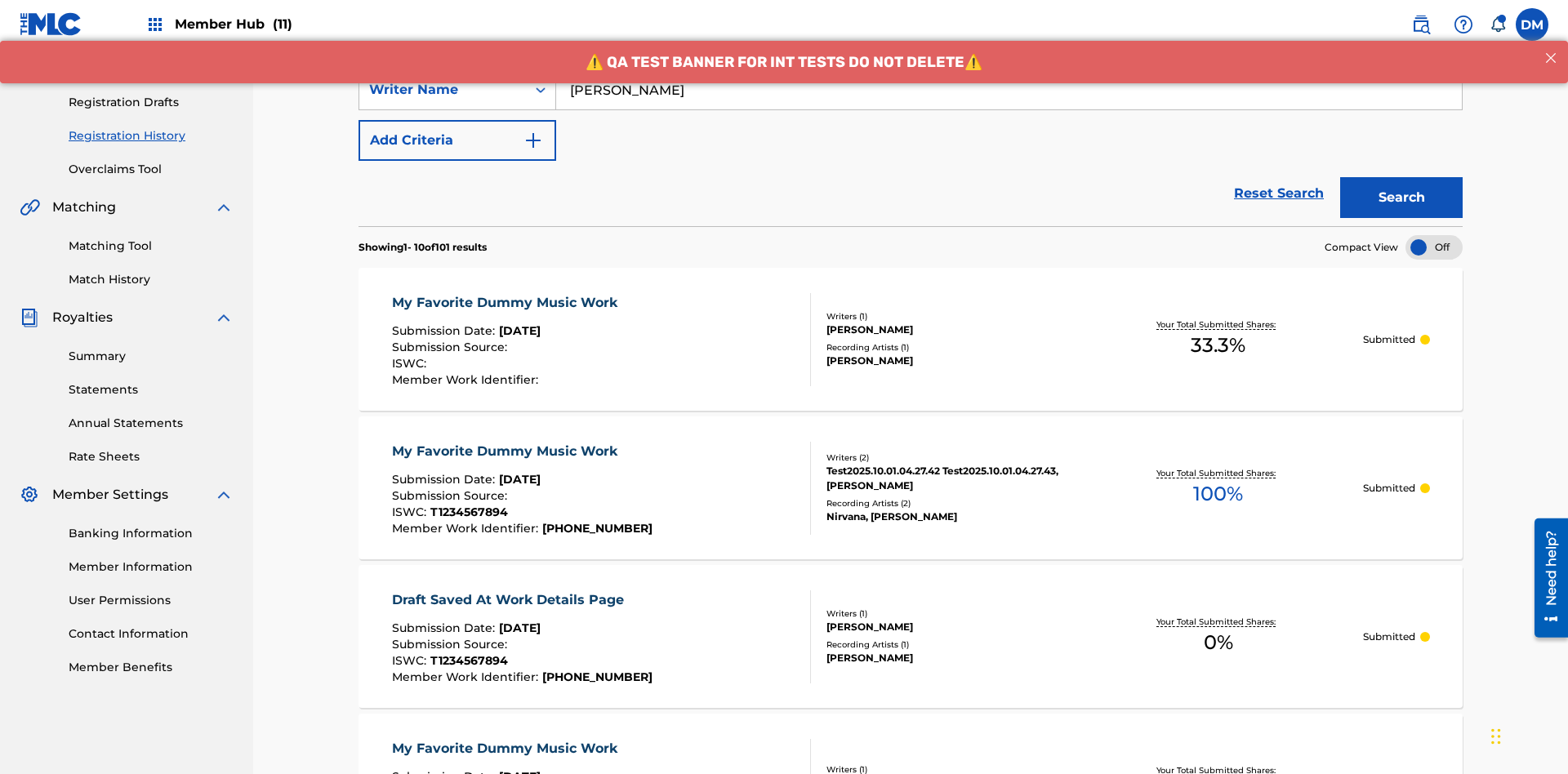
click at [506, 294] on div "My Favorite Dummy Music Work" at bounding box center [509, 303] width 234 height 19
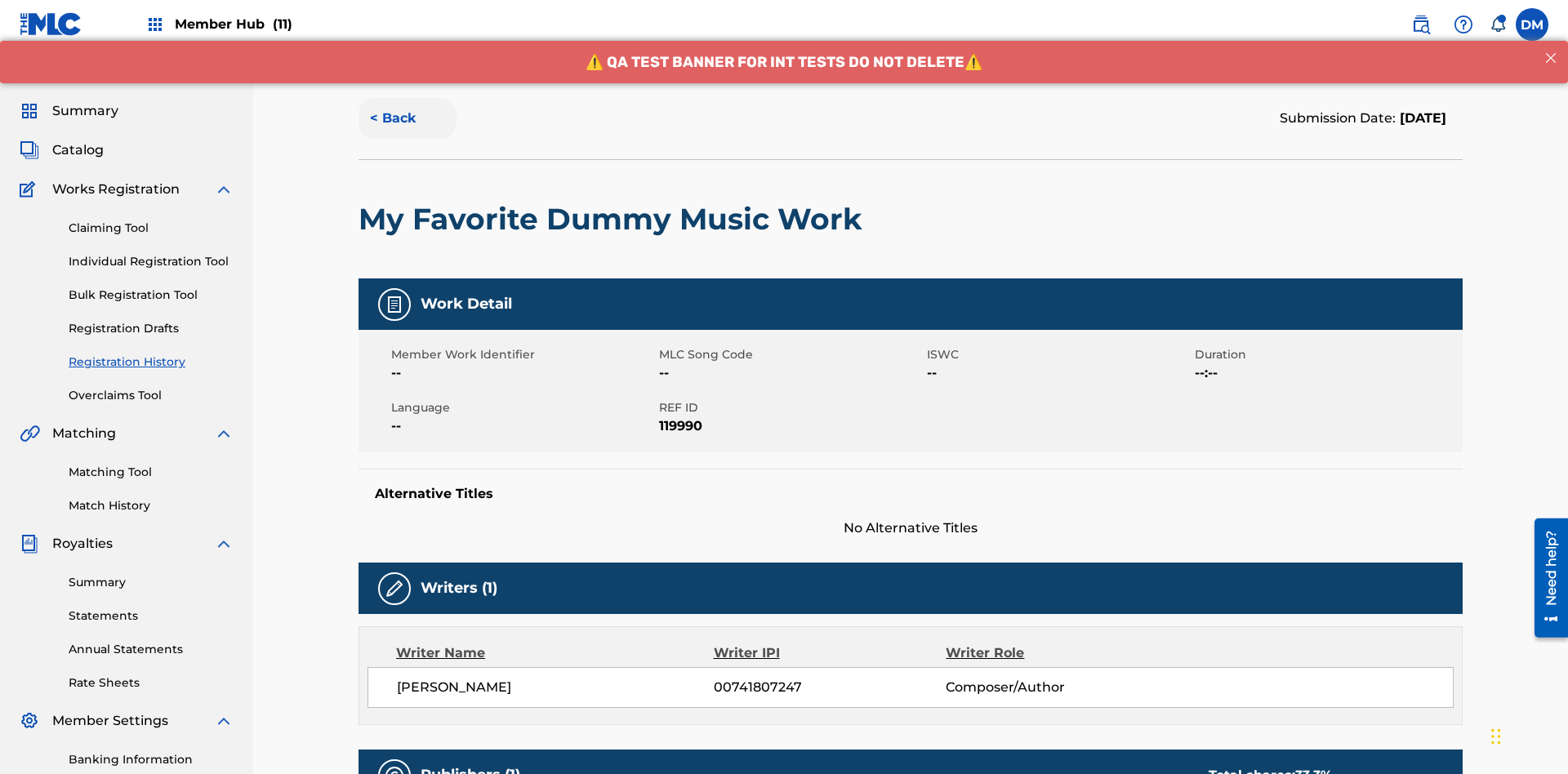
click at [407, 119] on button "< Back" at bounding box center [407, 119] width 98 height 41
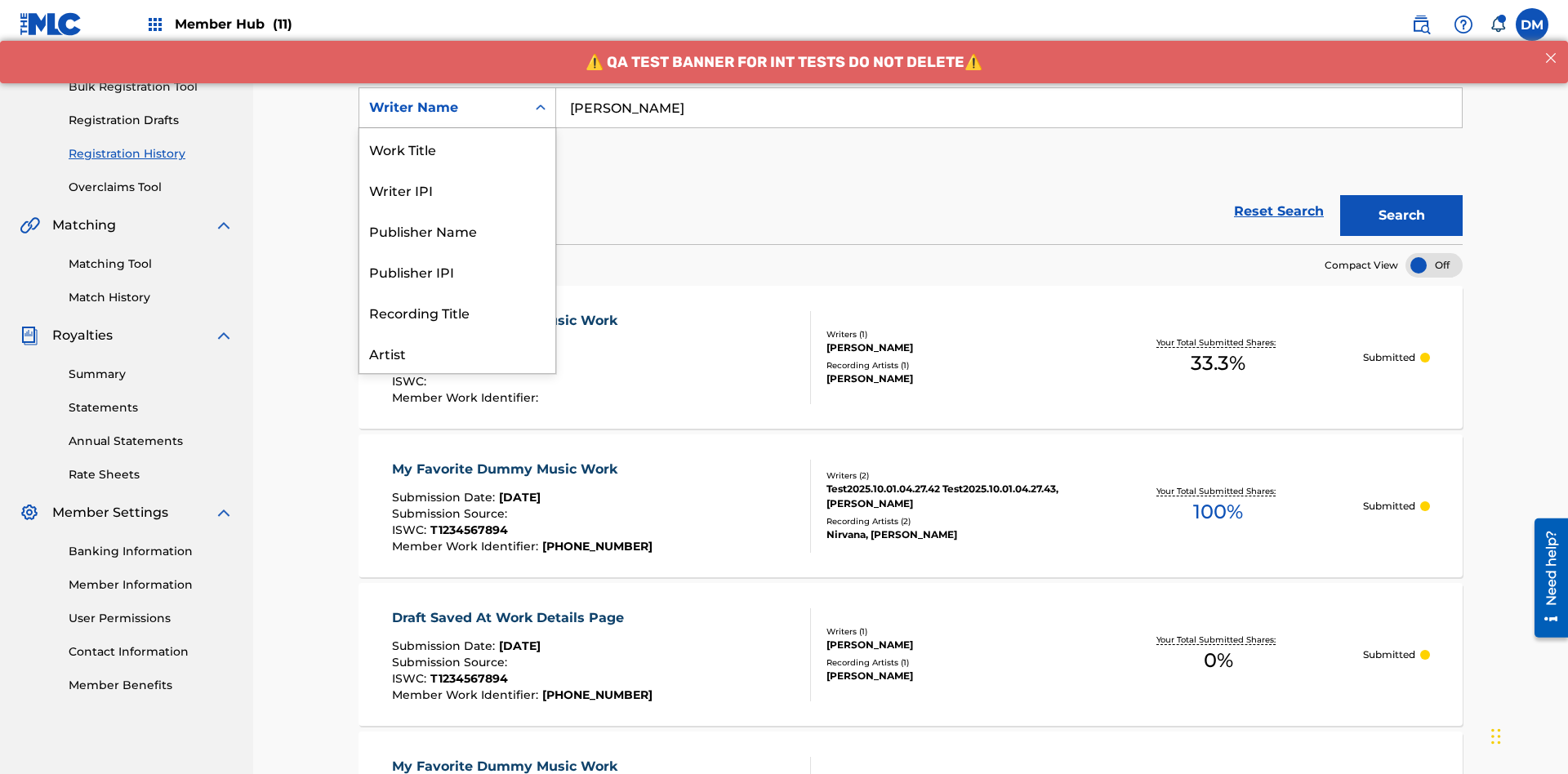
scroll to position [82, 0]
click at [458, 128] on div "Writer IPI" at bounding box center [457, 108] width 196 height 41
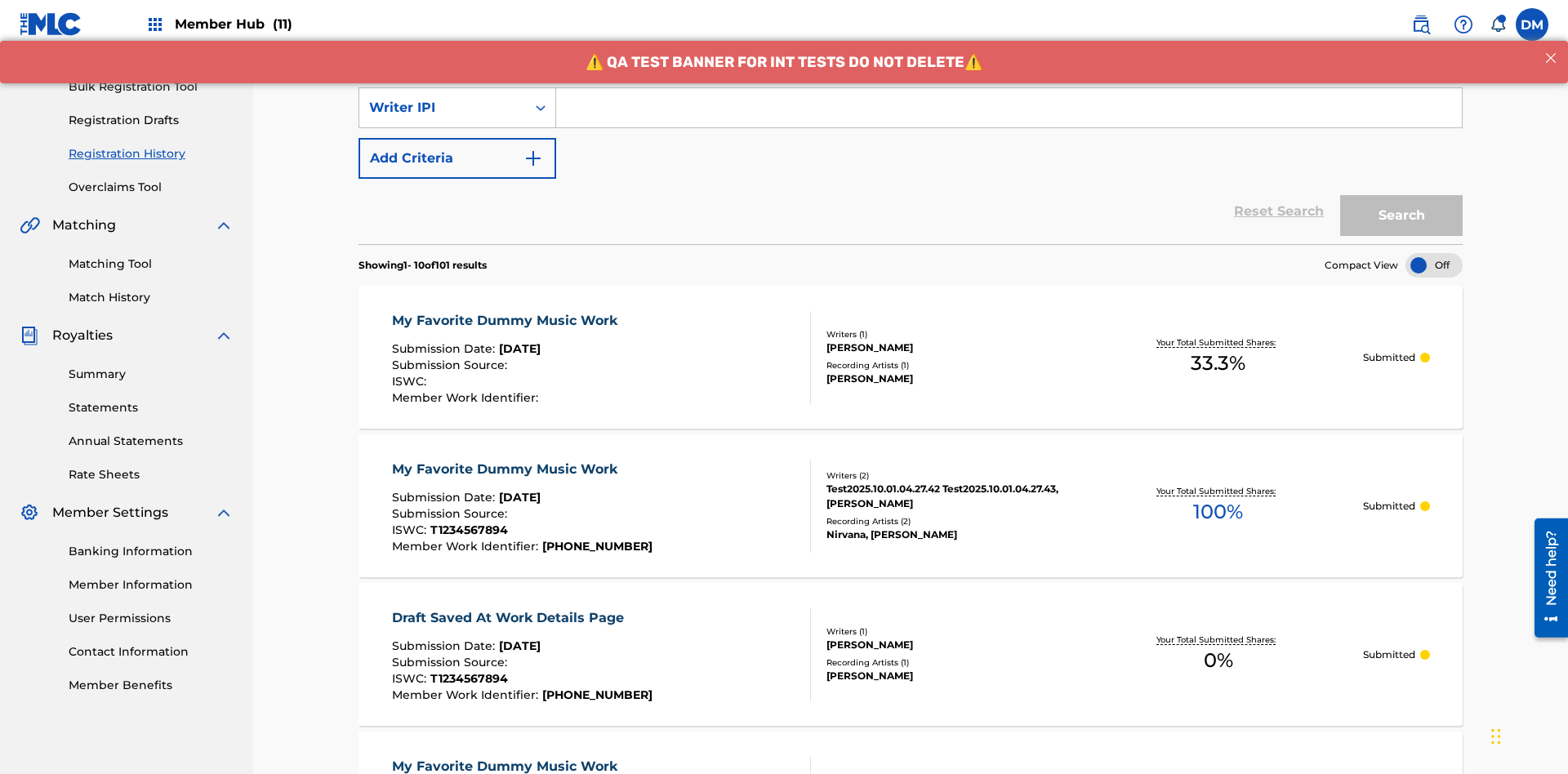
scroll to position [0, 0]
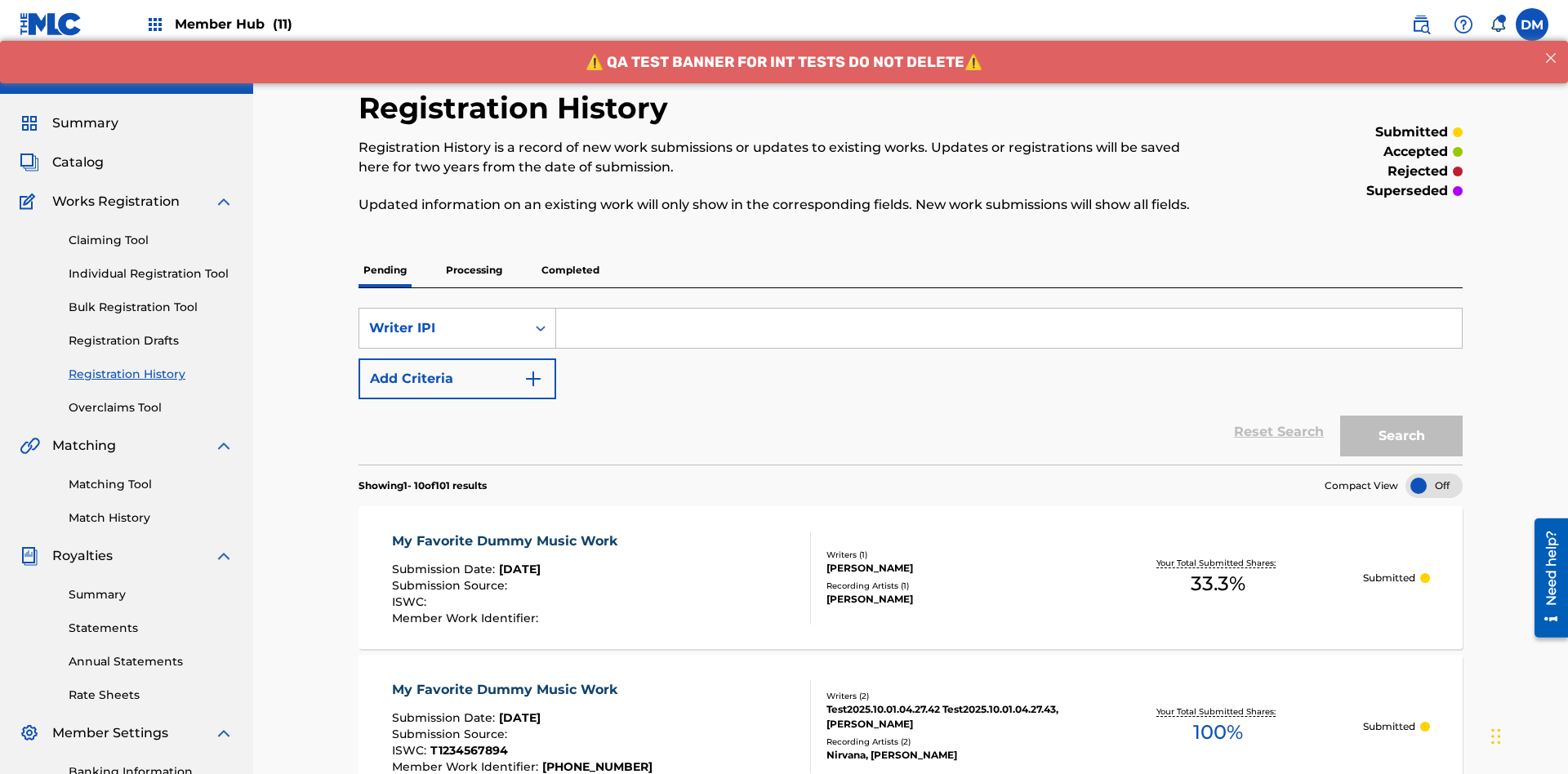
click at [1009, 309] on input "Search Form" at bounding box center [1009, 328] width 906 height 40
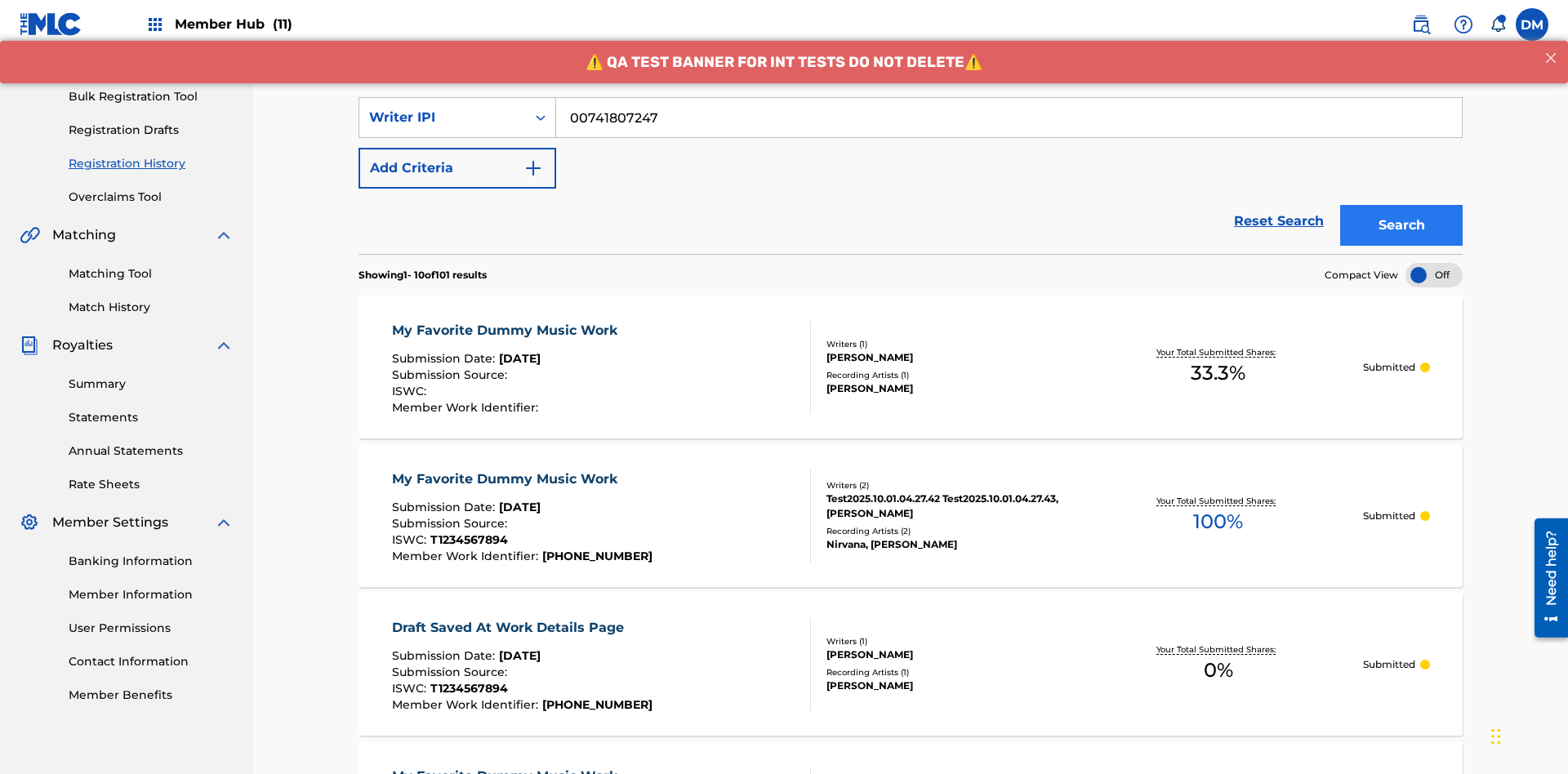
type input "00741807247"
click at [1401, 205] on button "Search" at bounding box center [1401, 225] width 123 height 41
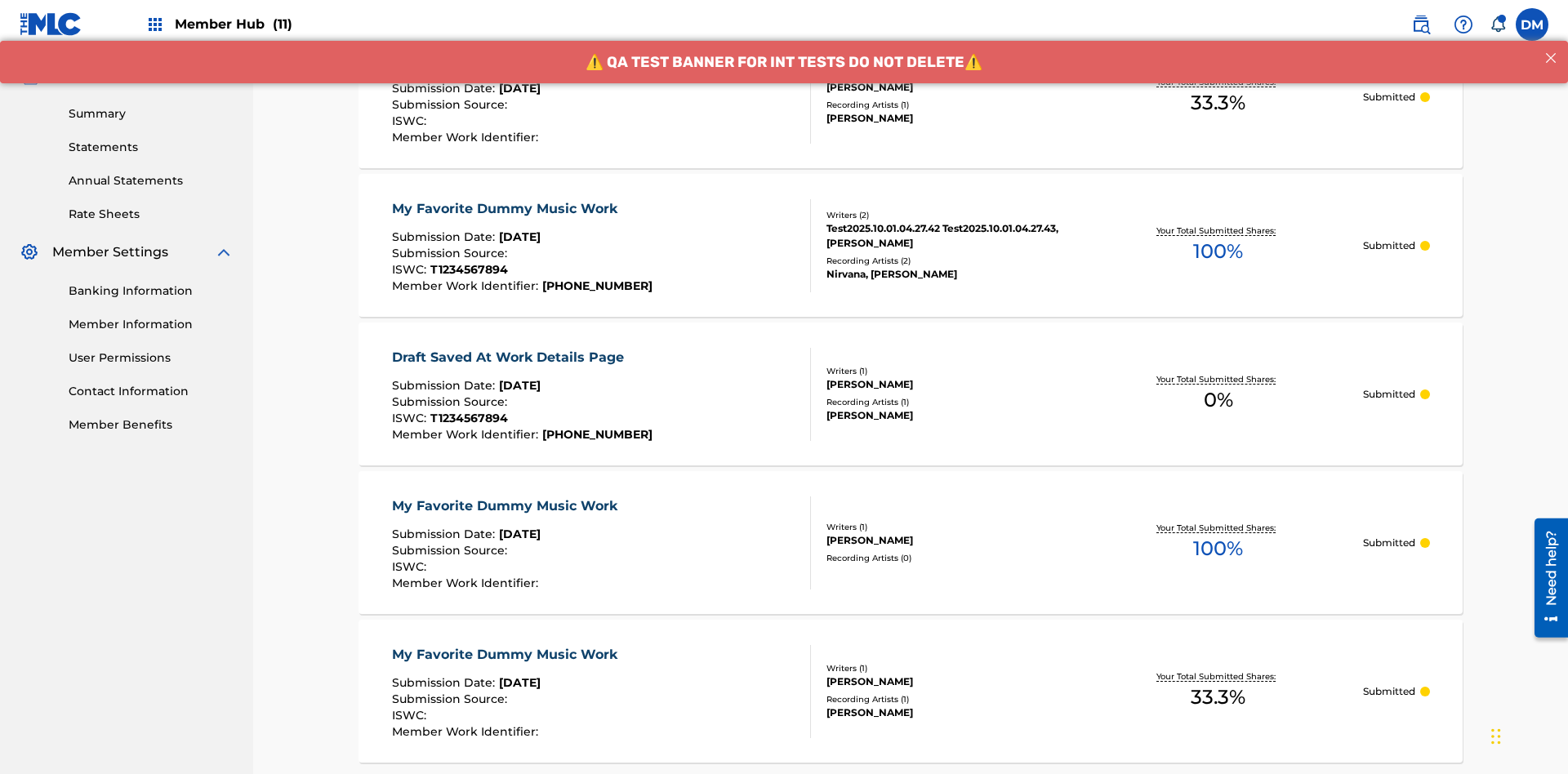
scroll to position [220, 0]
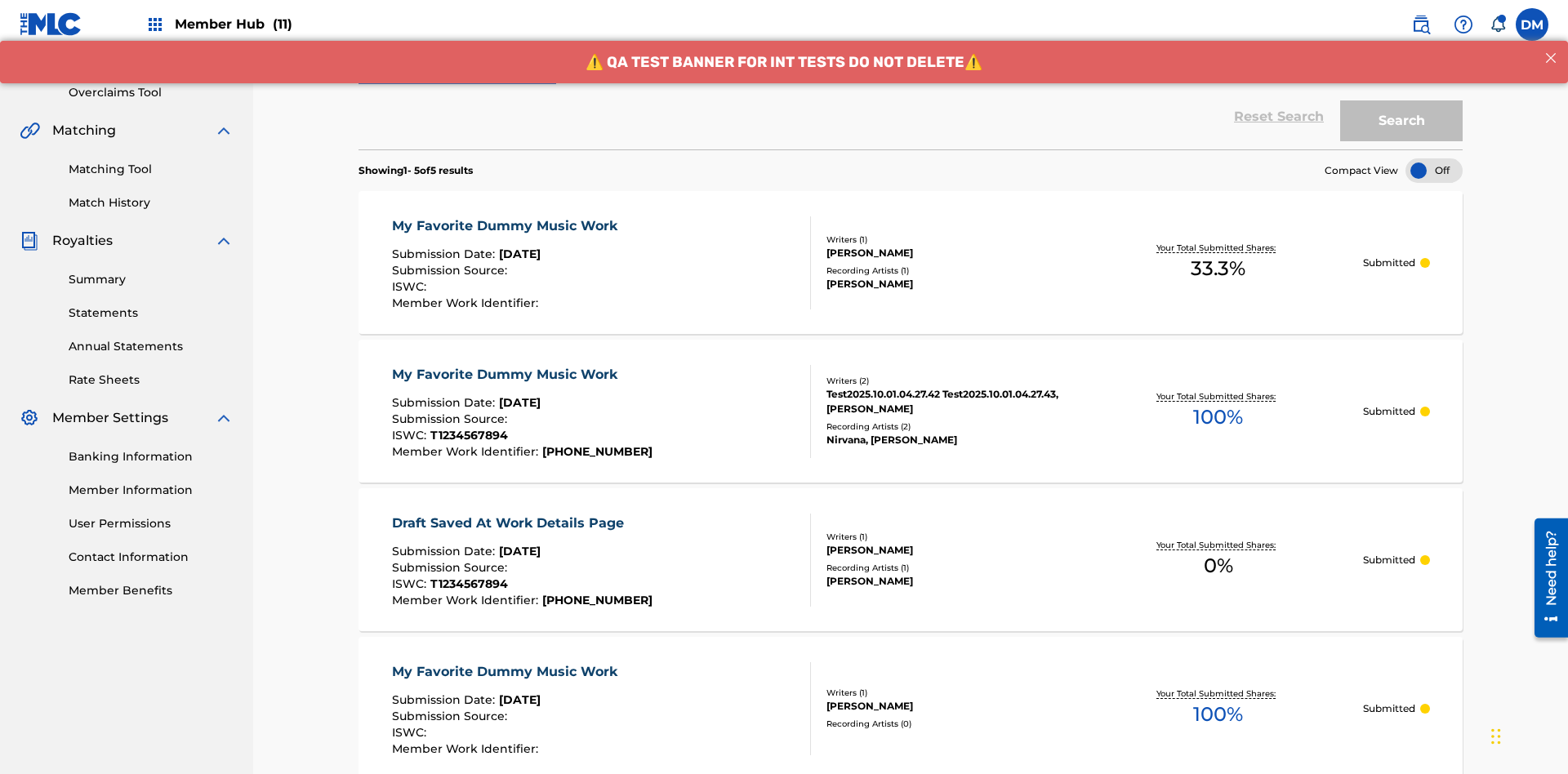
click at [442, 23] on div "Writer IPI" at bounding box center [442, 13] width 147 height 19
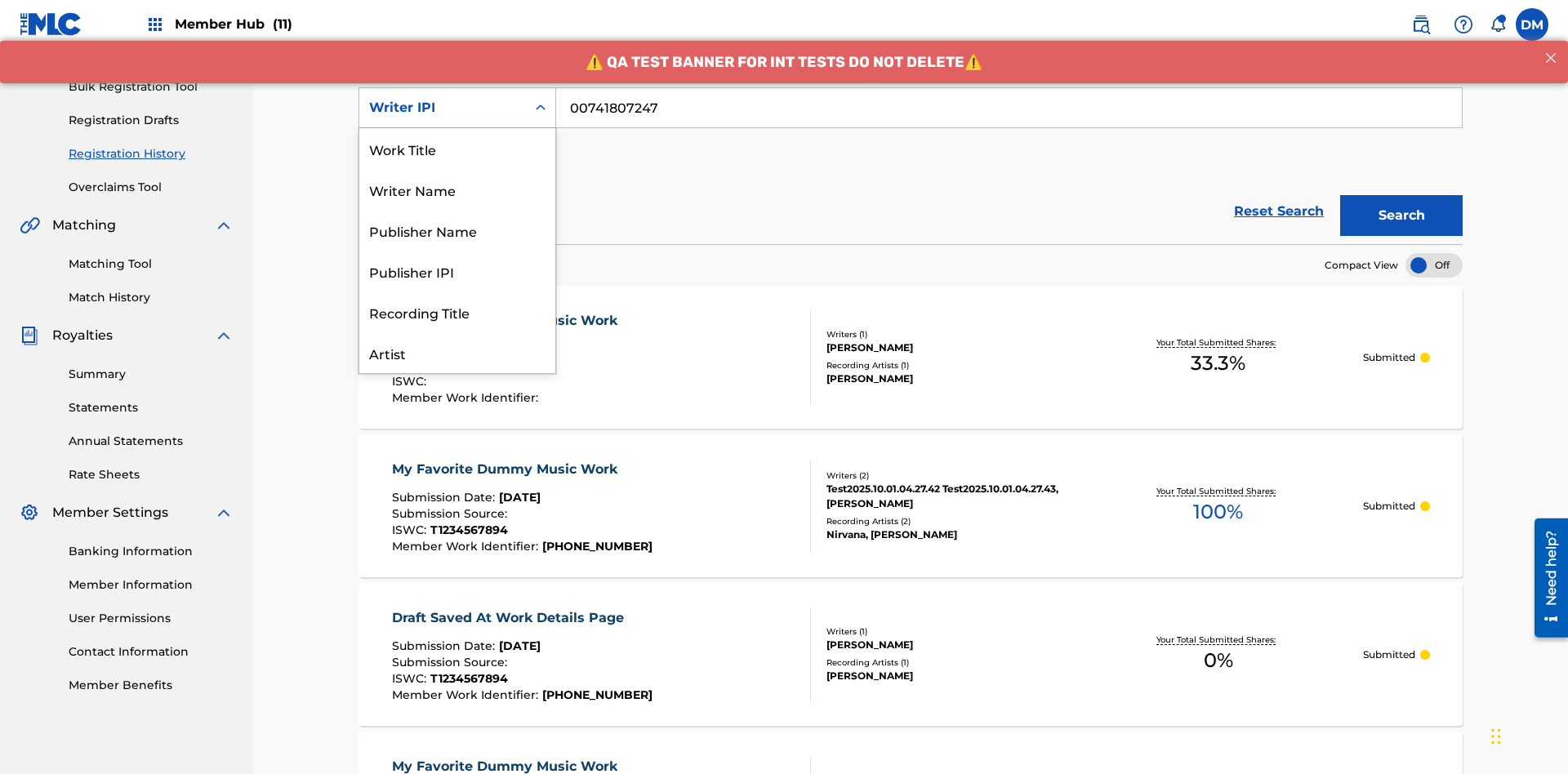
scroll to position [82, 0]
click at [458, 149] on div "Publisher Name" at bounding box center [457, 148] width 196 height 41
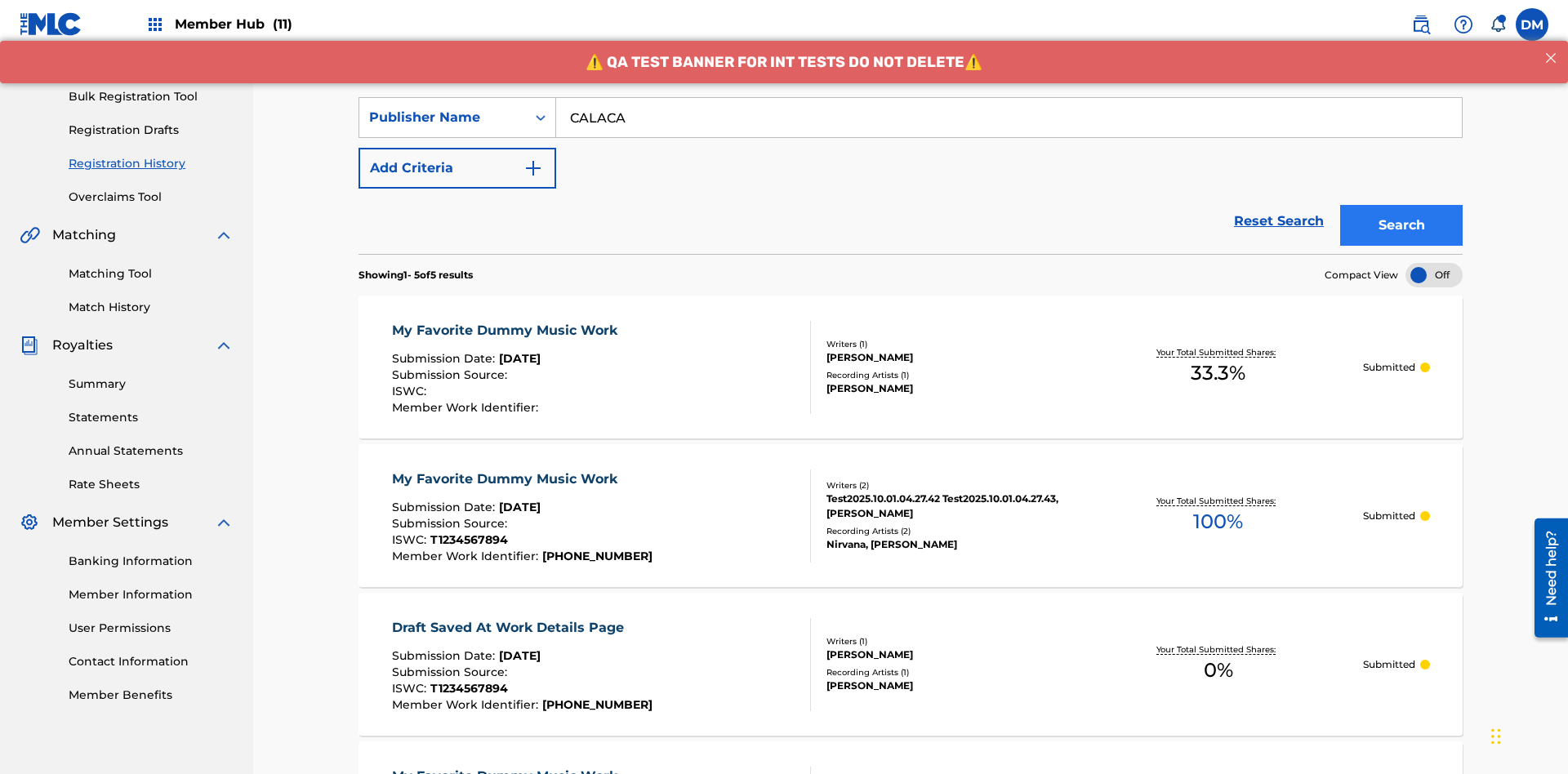
type input "CALACA"
click at [1401, 205] on button "Search" at bounding box center [1401, 225] width 123 height 41
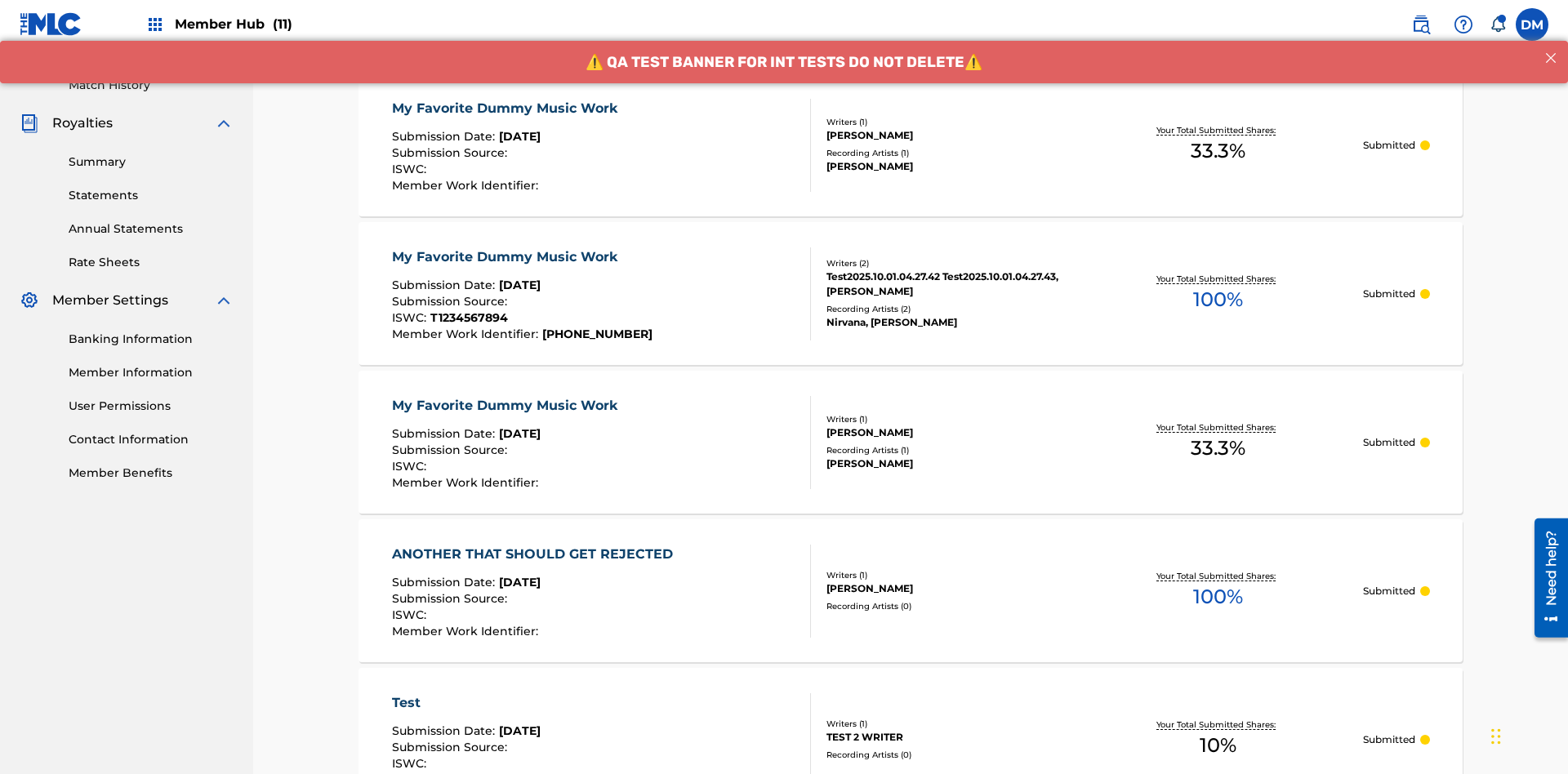
click at [506, 108] on div "My Favorite Dummy Music Work" at bounding box center [509, 108] width 234 height 19
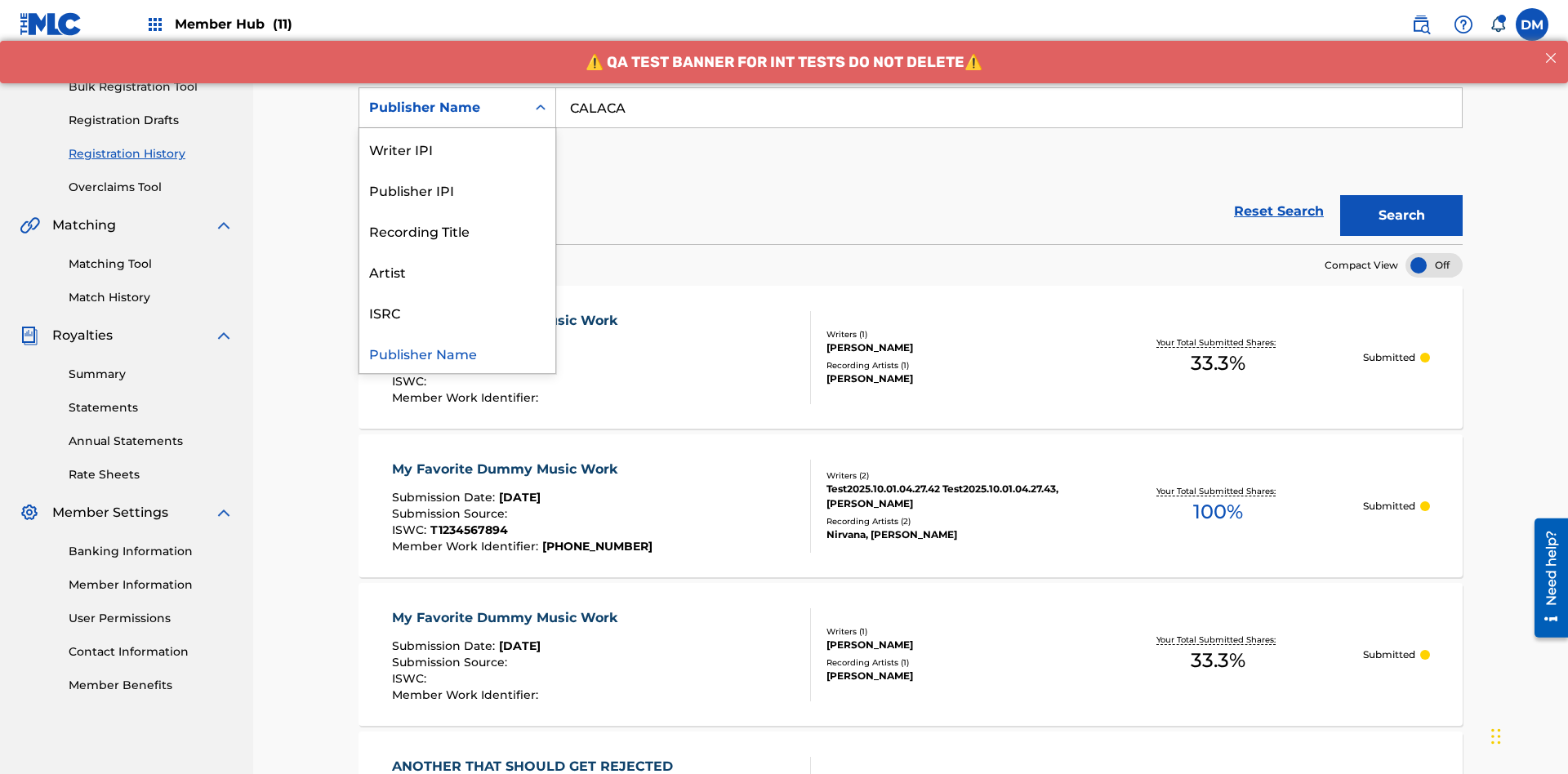
click at [458, 189] on div "Publisher IPI" at bounding box center [457, 189] width 196 height 41
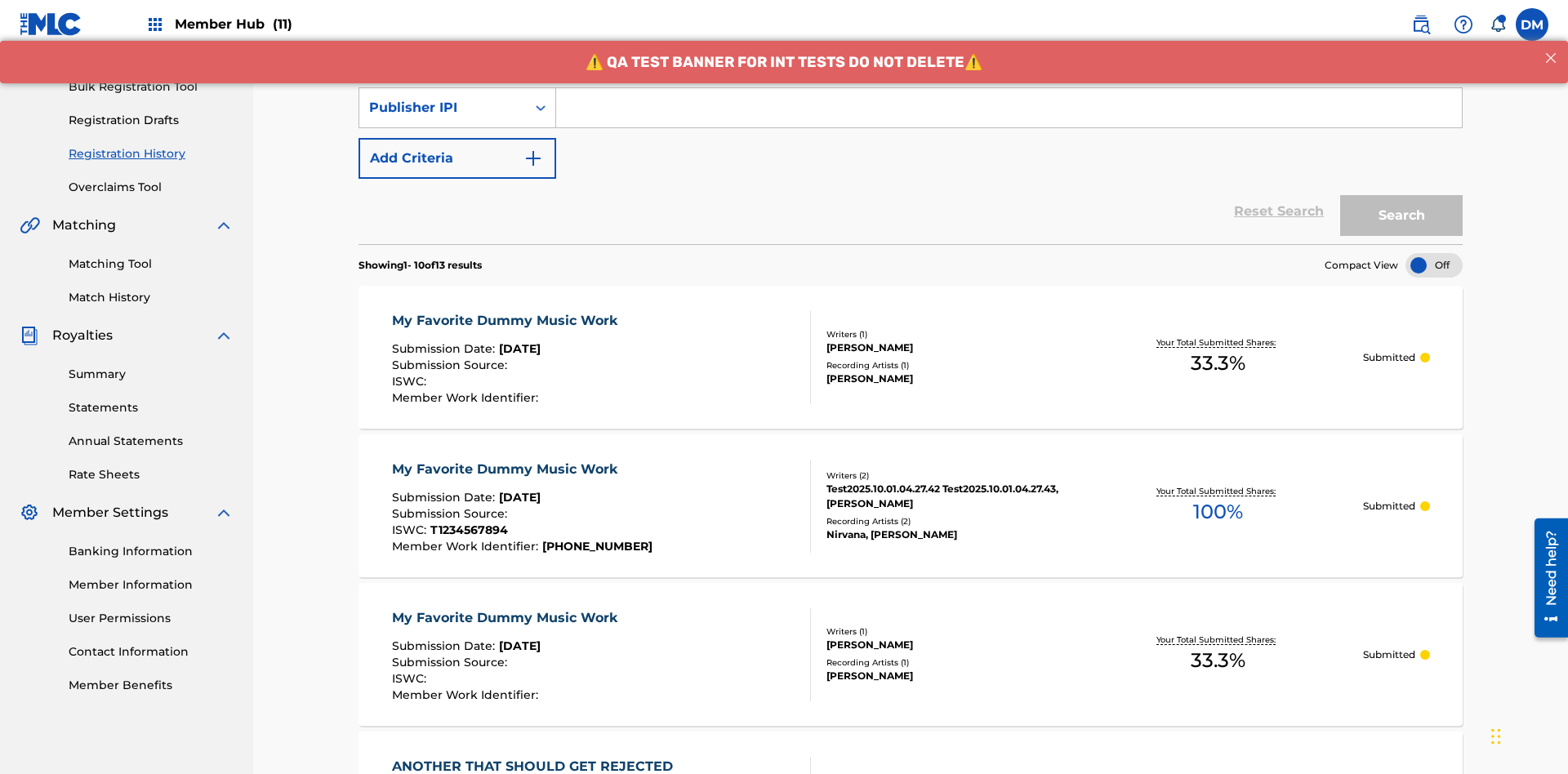
click at [1009, 118] on input "Search Form" at bounding box center [1009, 108] width 906 height 40
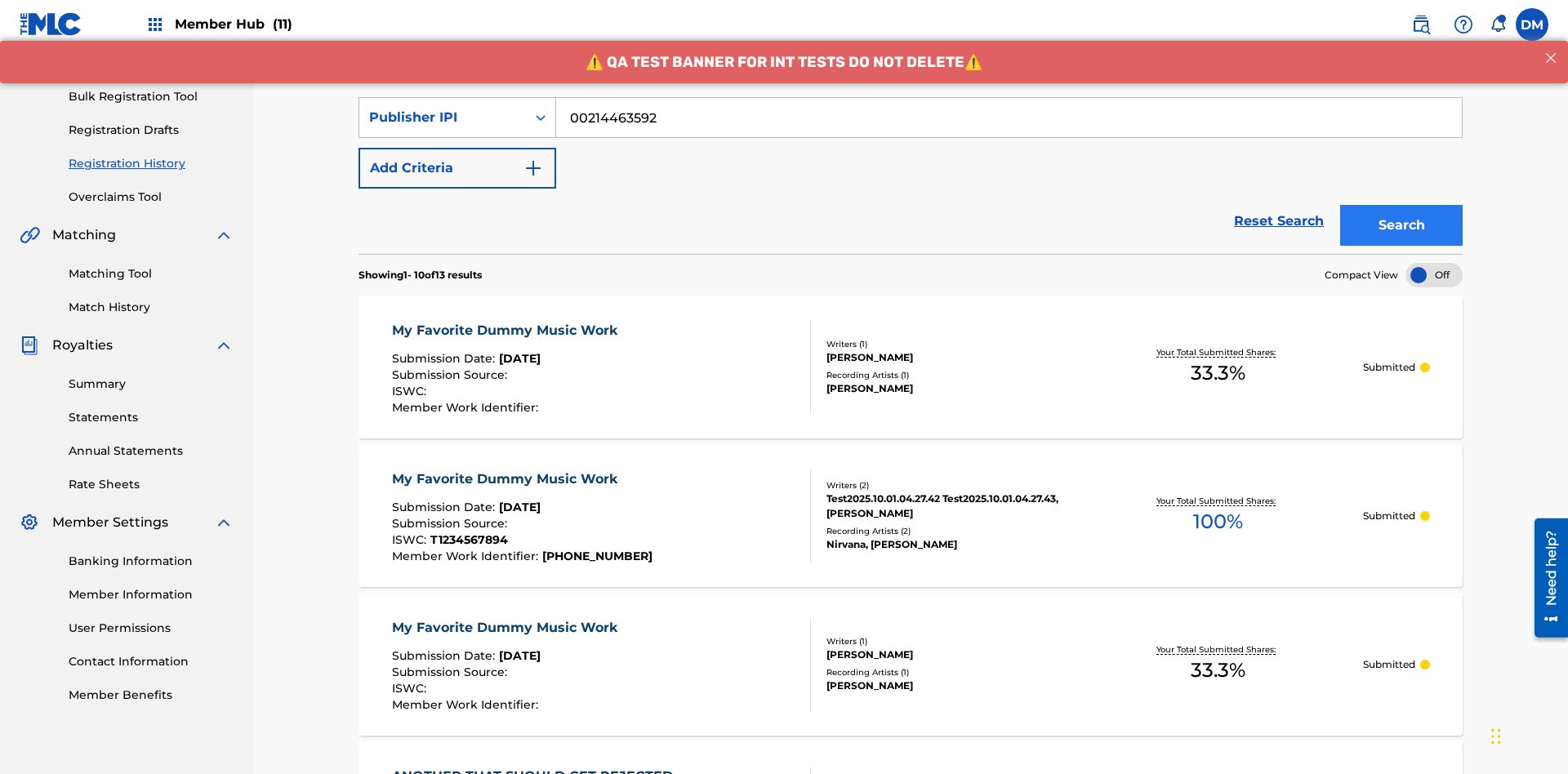
type input "00214463592"
click at [1401, 205] on button "Search" at bounding box center [1401, 225] width 123 height 41
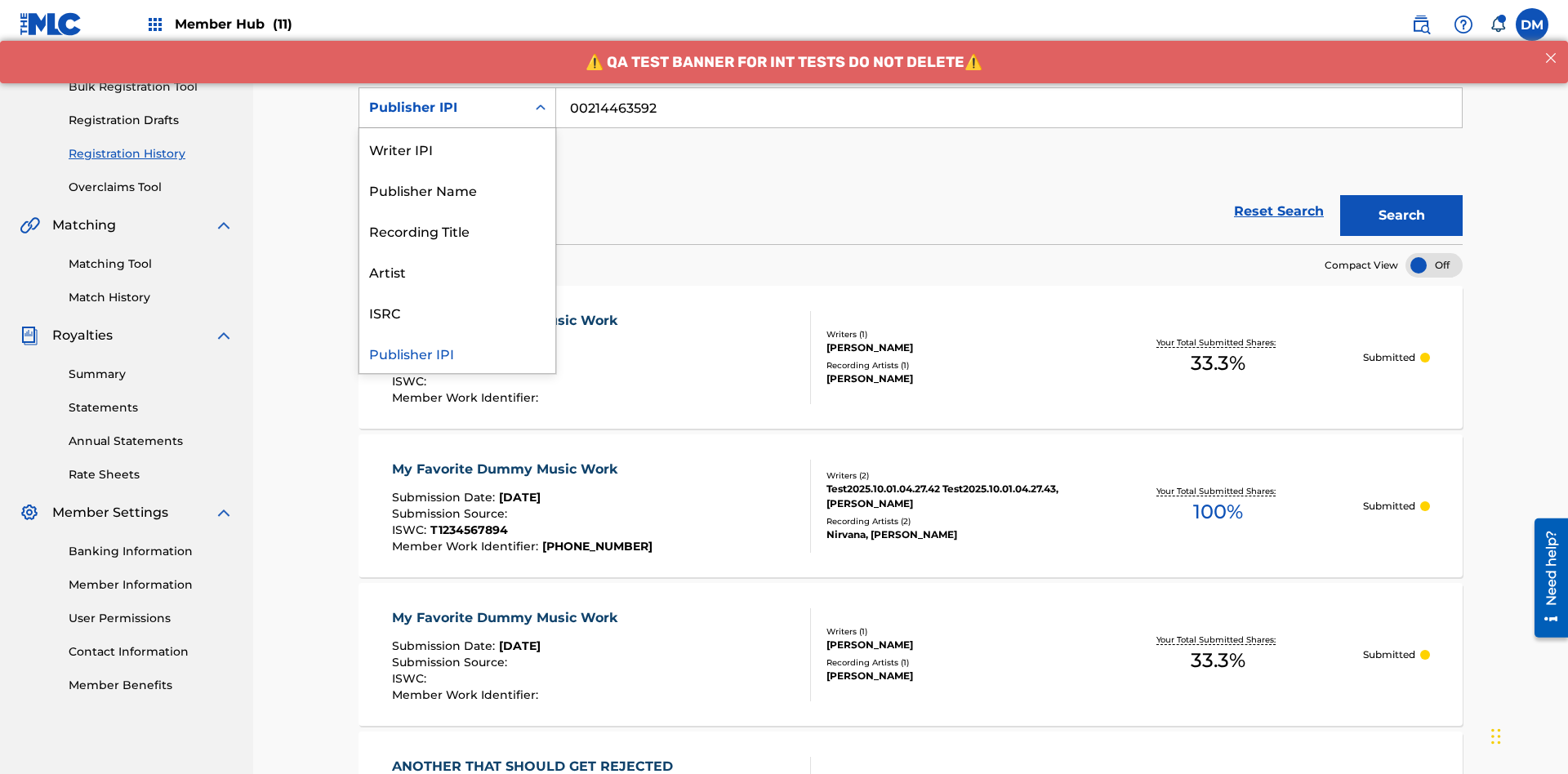
click at [458, 271] on div "Artist" at bounding box center [457, 271] width 196 height 41
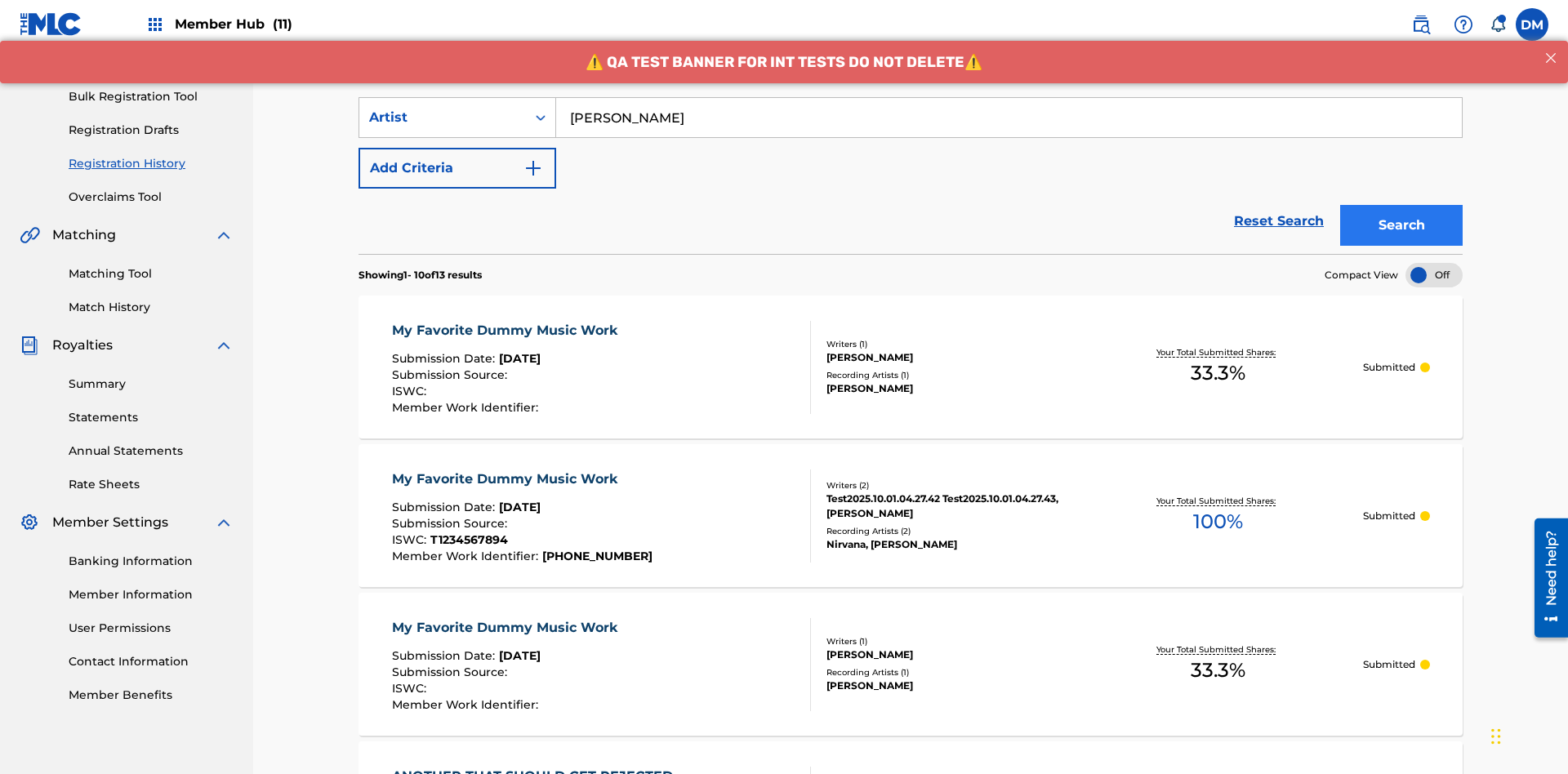
type input "Joe Lewis"
click at [1401, 205] on button "Search" at bounding box center [1401, 225] width 123 height 41
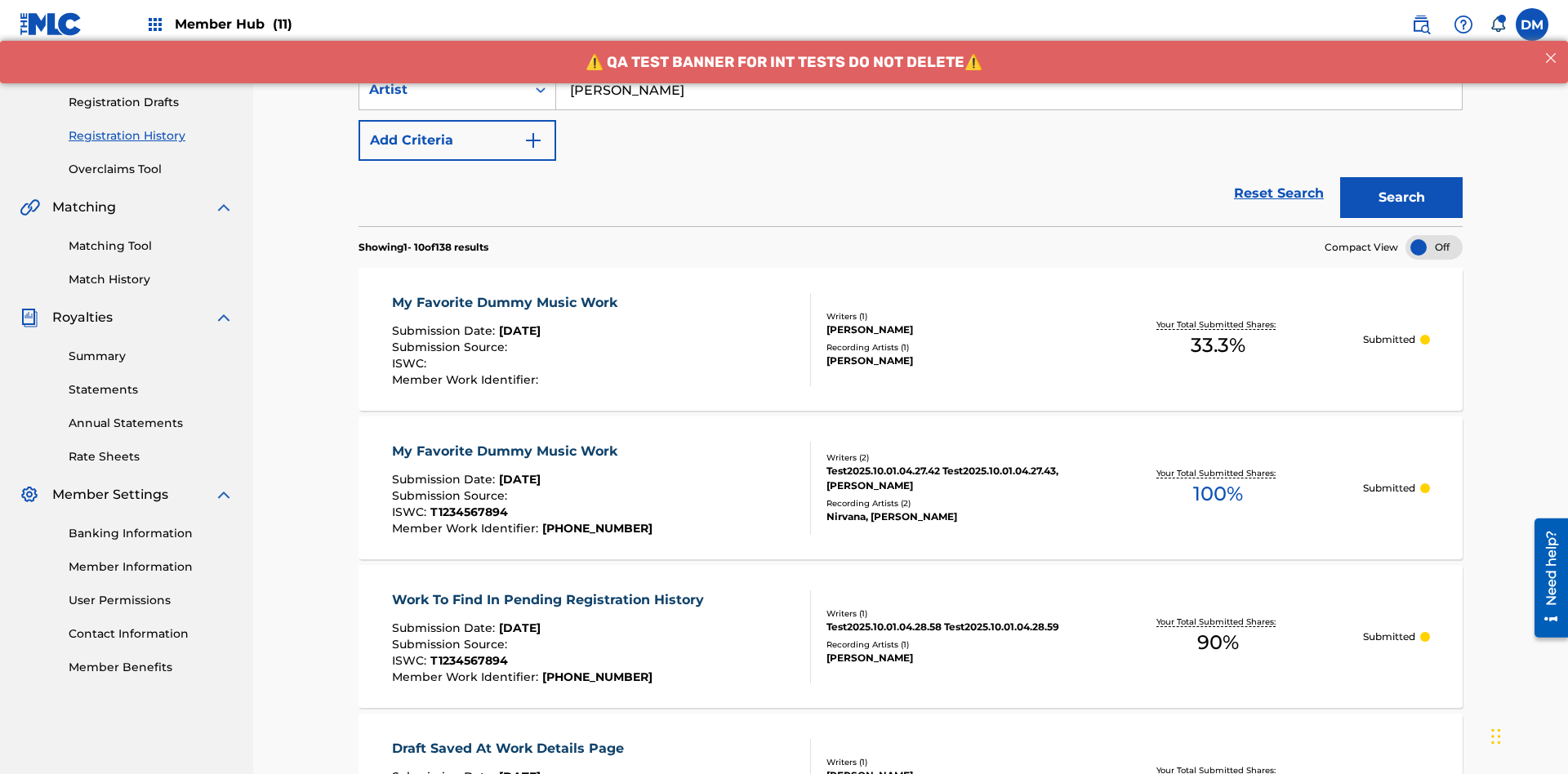
click at [506, 294] on div "My Favorite Dummy Music Work" at bounding box center [509, 303] width 234 height 19
